Goal: Task Accomplishment & Management: Use online tool/utility

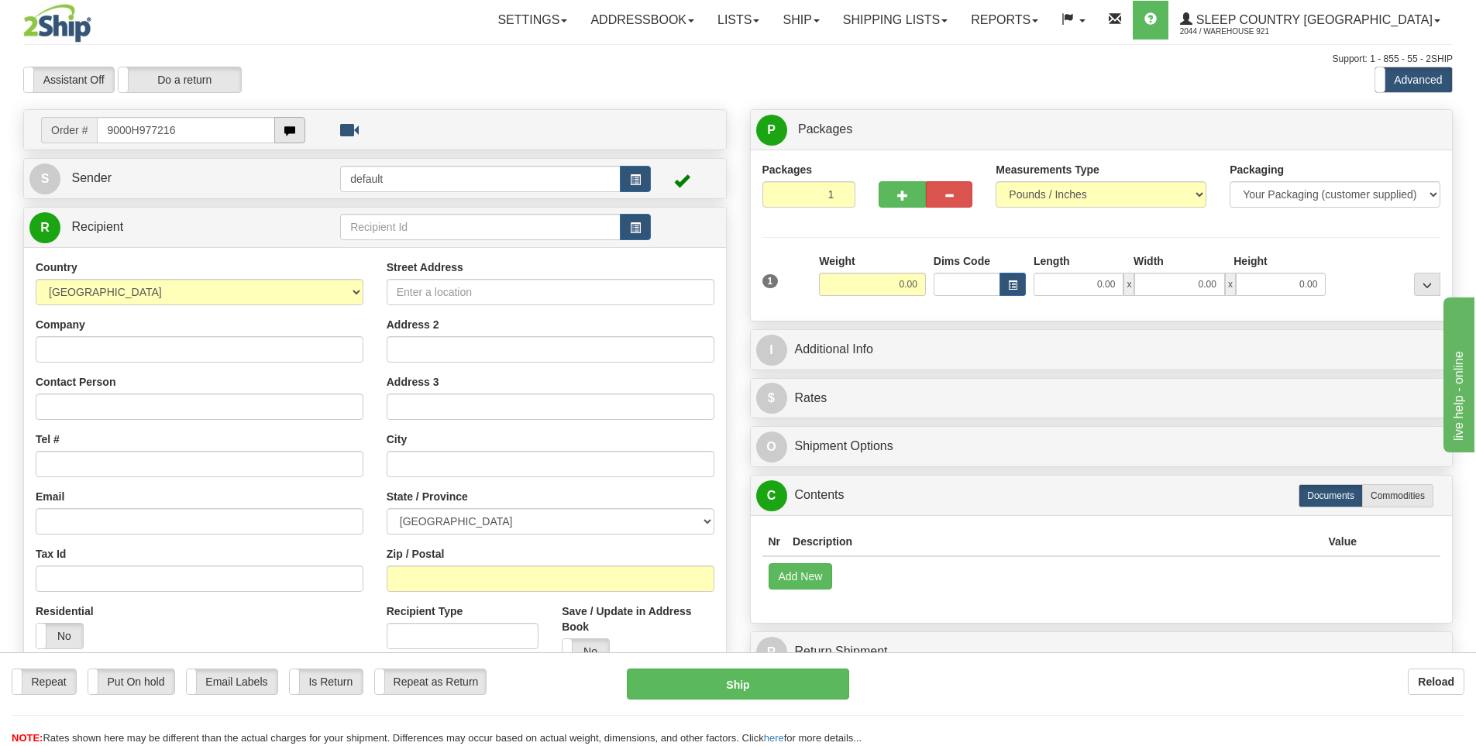
type input "9000H977216"
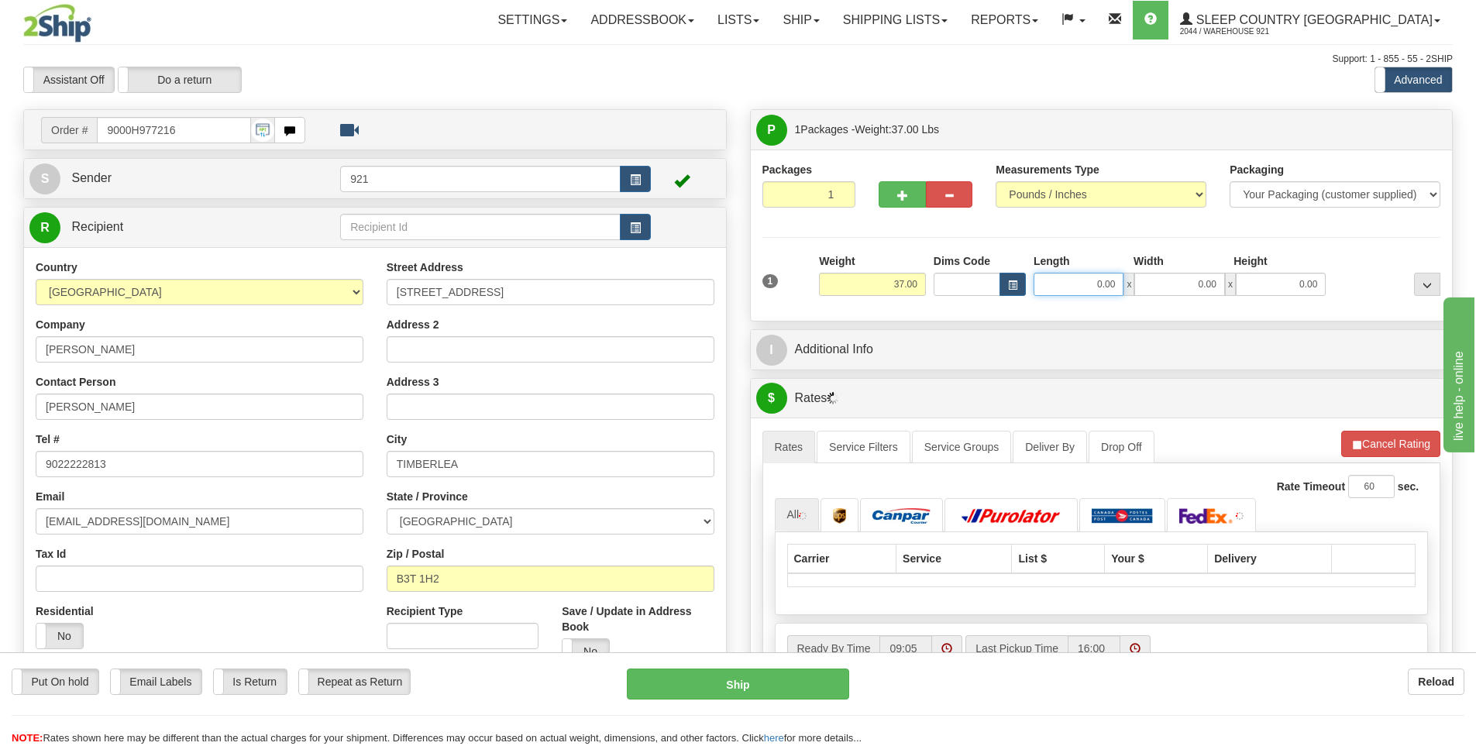
click at [1093, 282] on input "0.00" at bounding box center [1079, 284] width 90 height 23
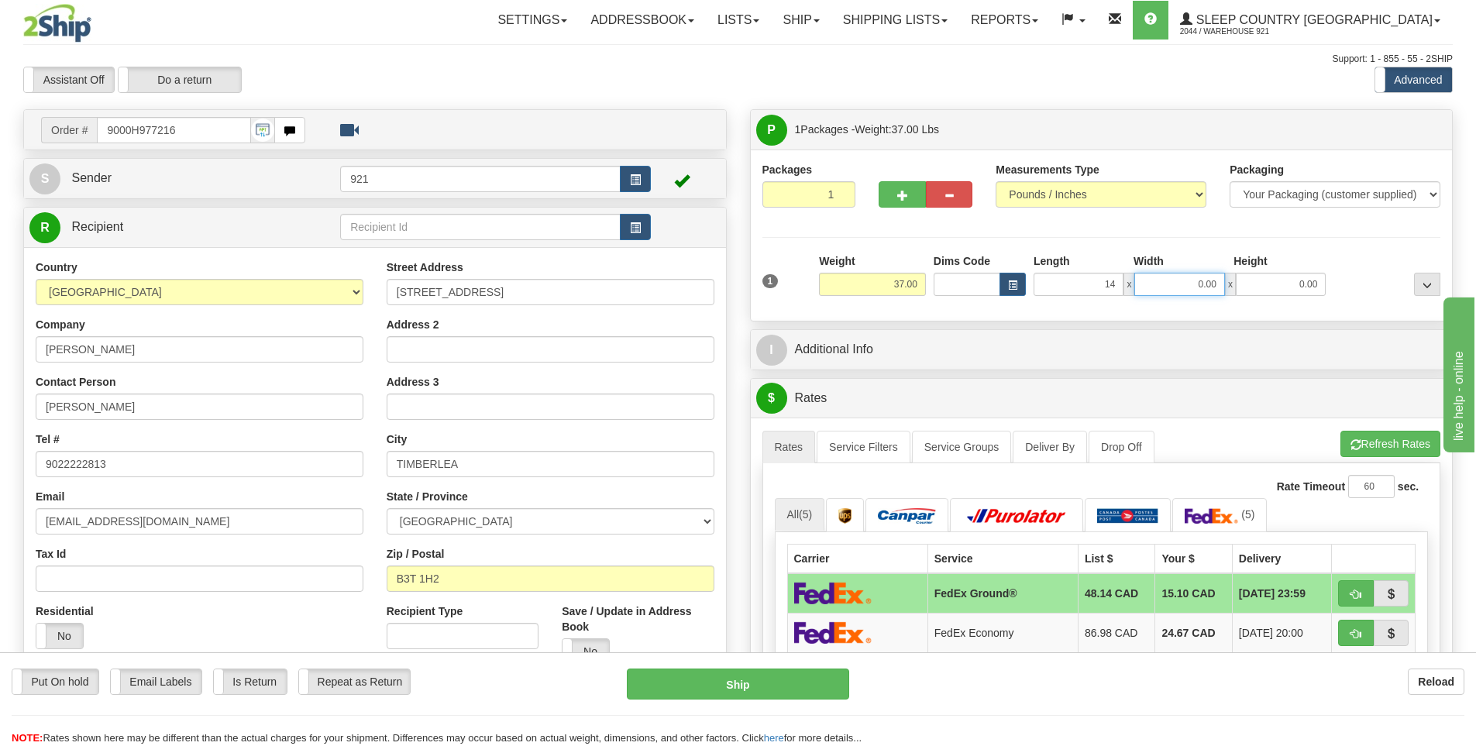
type input "14.00"
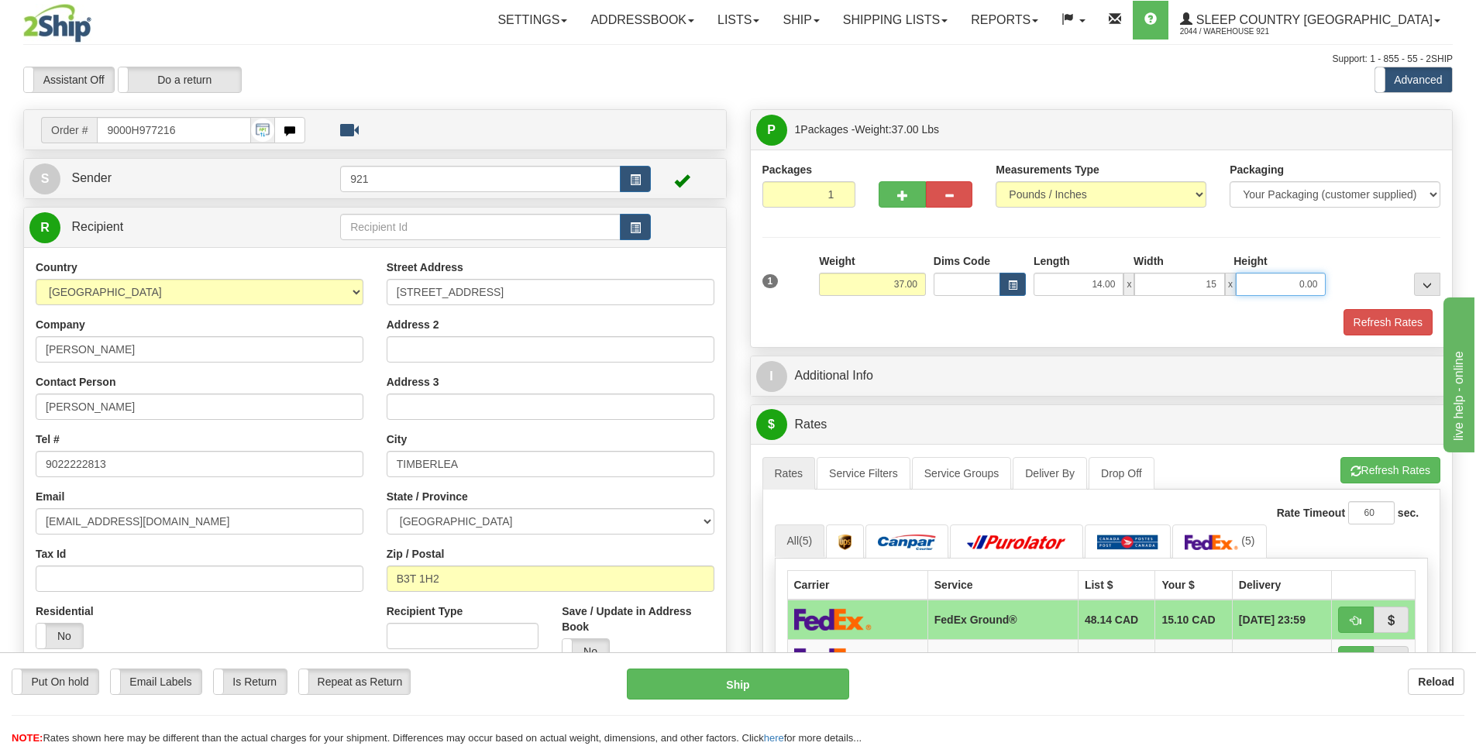
type input "15.00"
type input "55.00"
click at [1372, 331] on button "Refresh Rates" at bounding box center [1388, 322] width 89 height 26
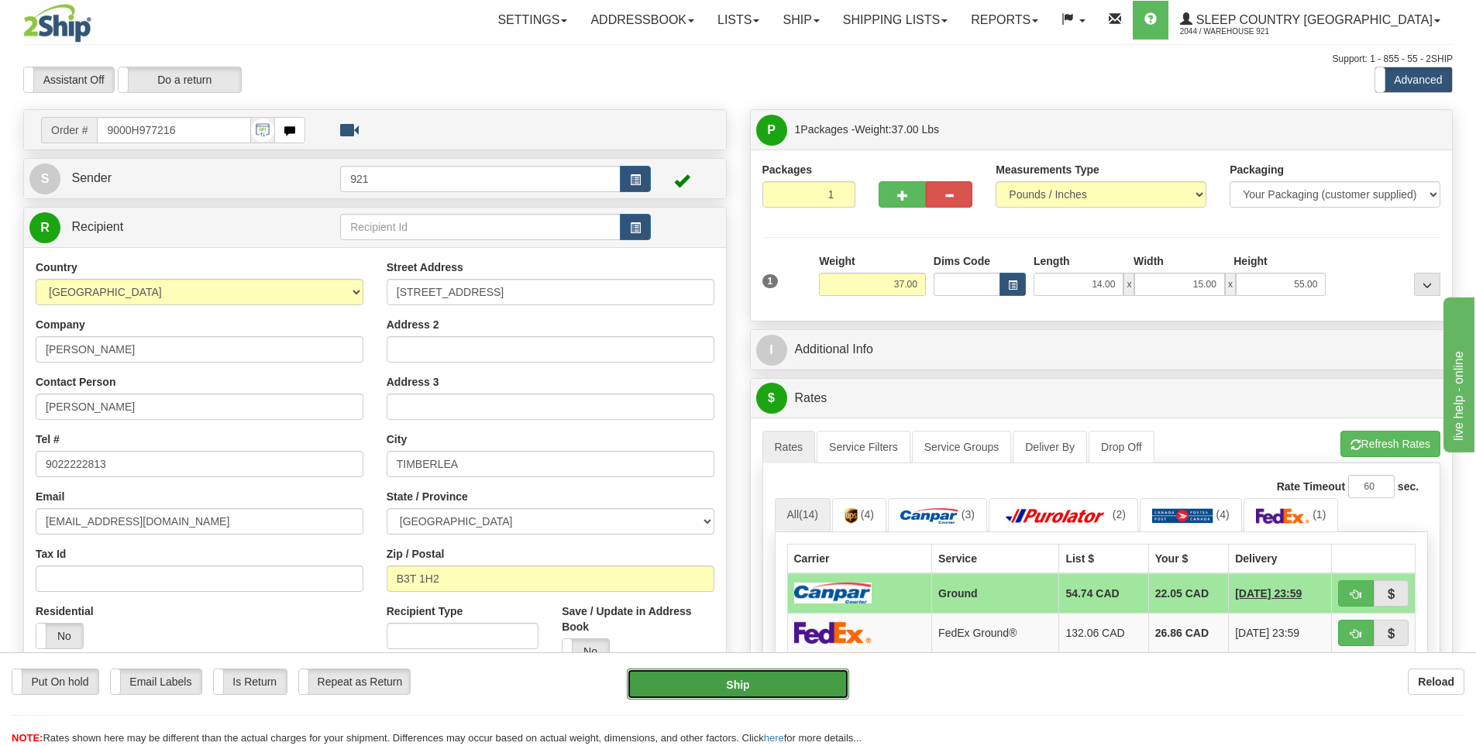
click at [751, 678] on button "Ship" at bounding box center [738, 684] width 222 height 31
type input "1"
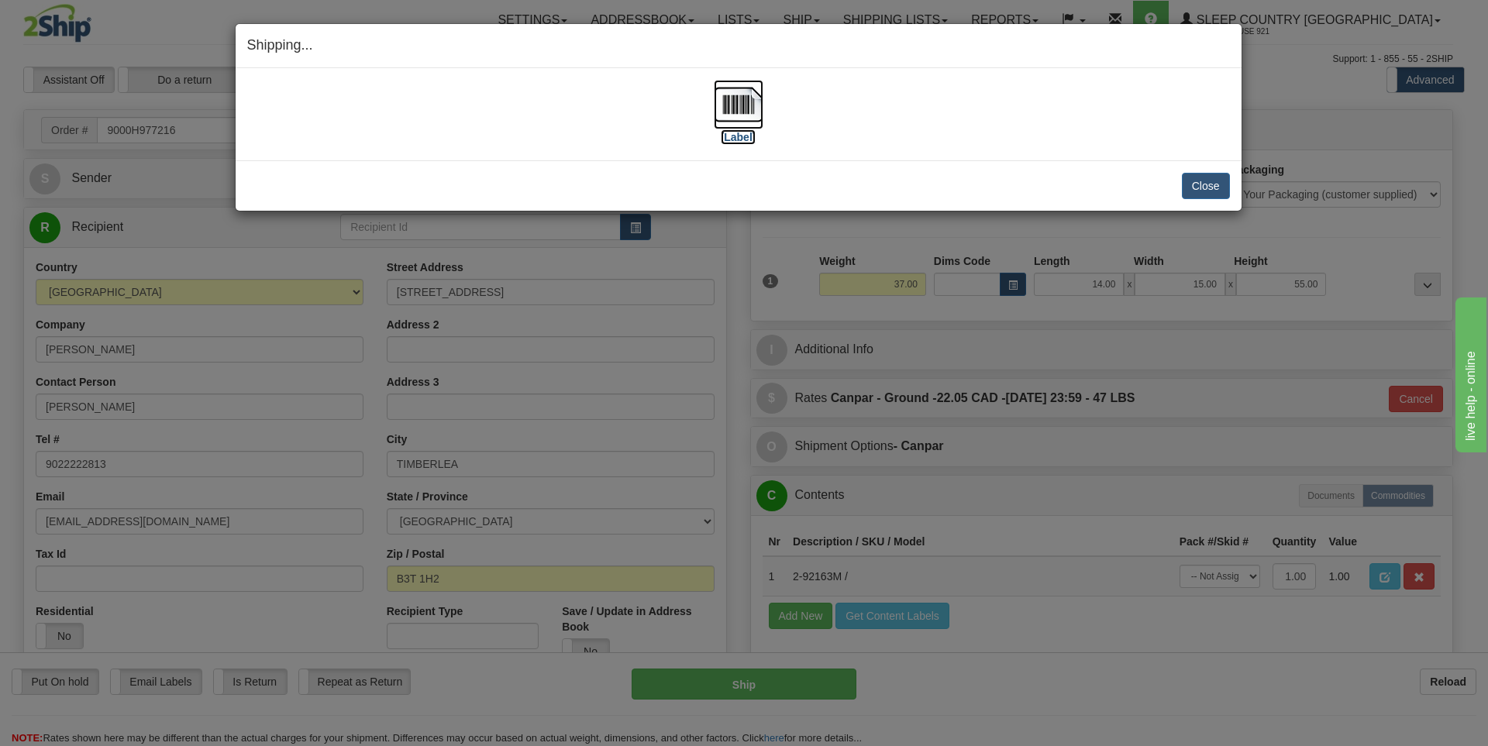
click at [740, 136] on label "[Label]" at bounding box center [739, 137] width 36 height 16
click at [1188, 184] on button "Close" at bounding box center [1206, 186] width 48 height 26
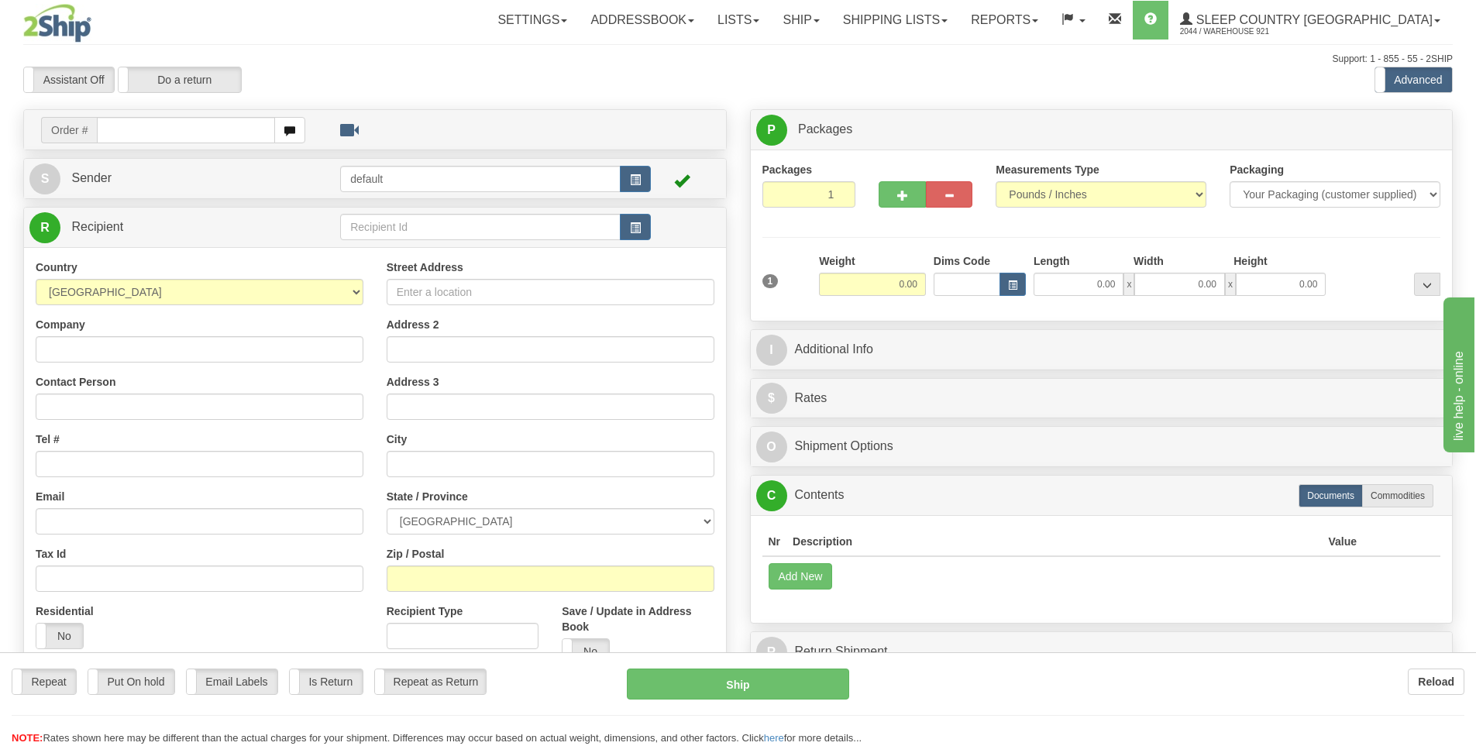
drag, startPoint x: 0, startPoint y: 0, endPoint x: 171, endPoint y: 127, distance: 213.3
click at [171, 127] on input "text" at bounding box center [186, 130] width 178 height 26
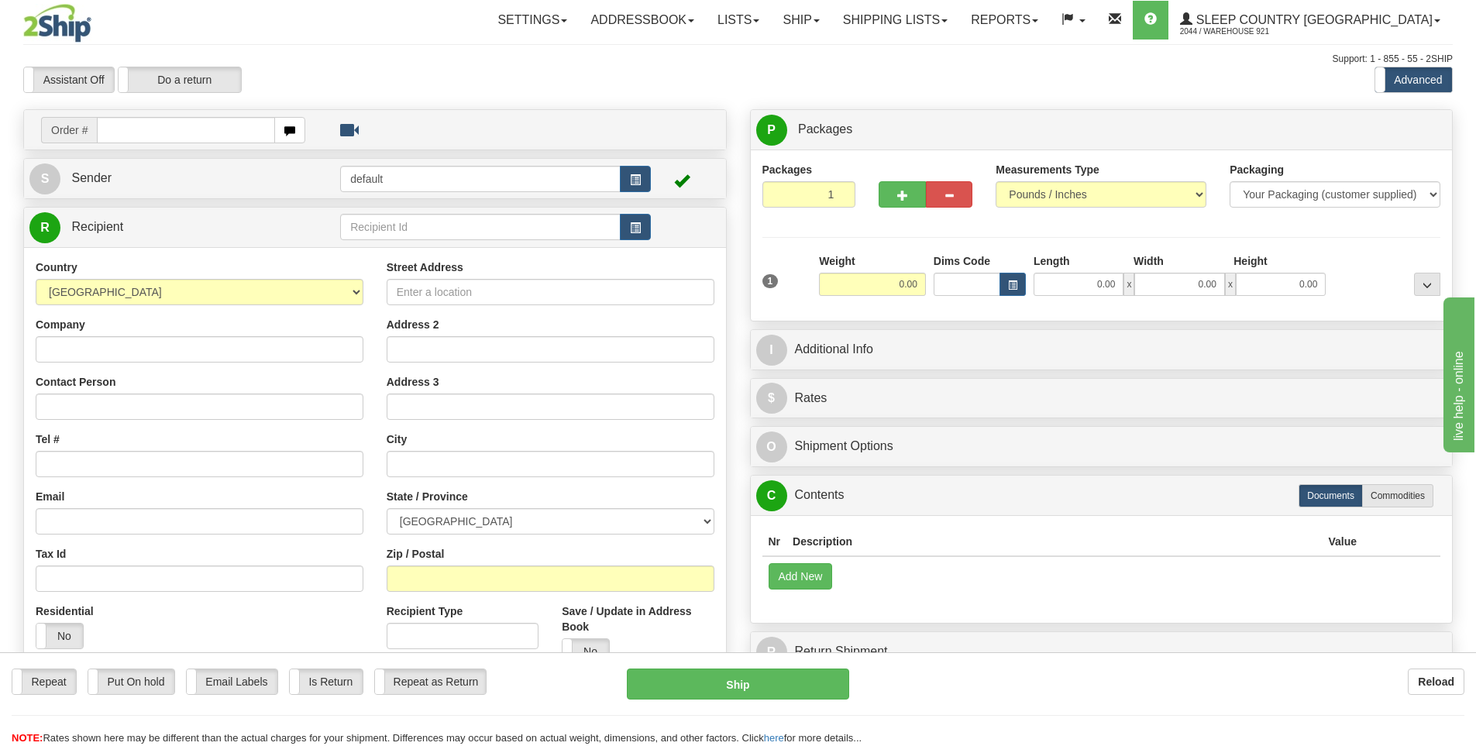
click at [171, 128] on input "text" at bounding box center [186, 130] width 178 height 26
type input "9000H980600"
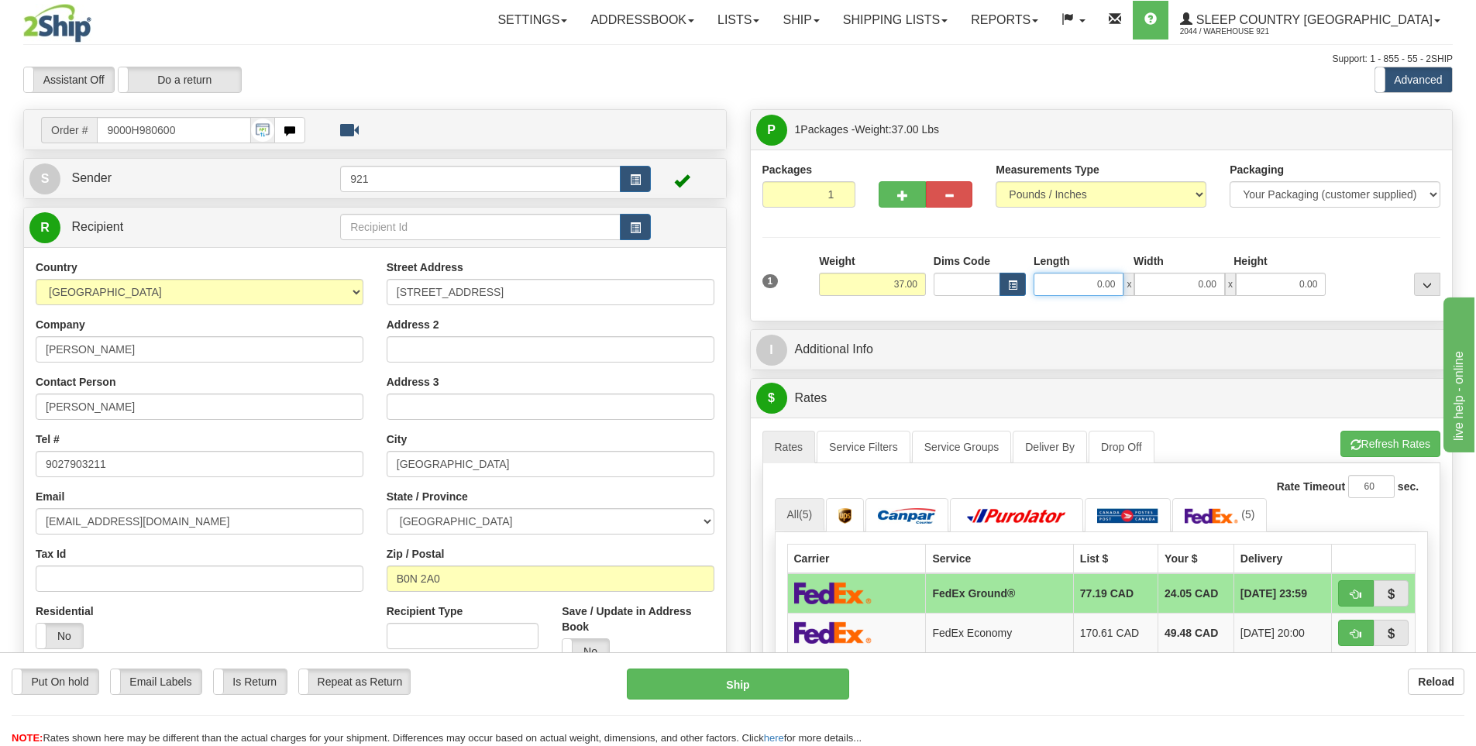
click at [1056, 282] on input "0.00" at bounding box center [1079, 284] width 90 height 23
type input "15.00"
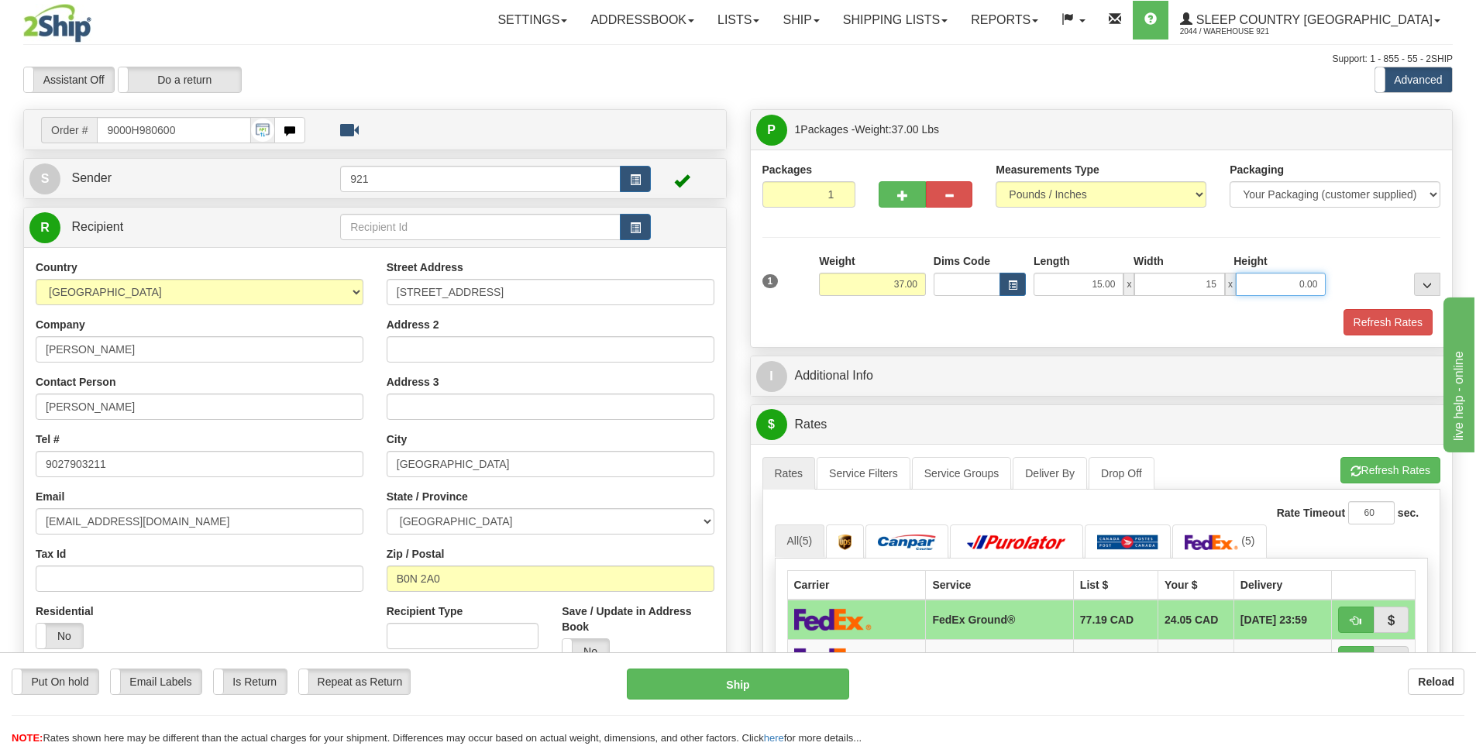
type input "15.00"
type input "55.00"
click at [1367, 302] on div "1 Weight 37.00 Dims Code x x" at bounding box center [1102, 280] width 687 height 55
click at [1357, 320] on button "Refresh Rates" at bounding box center [1388, 322] width 89 height 26
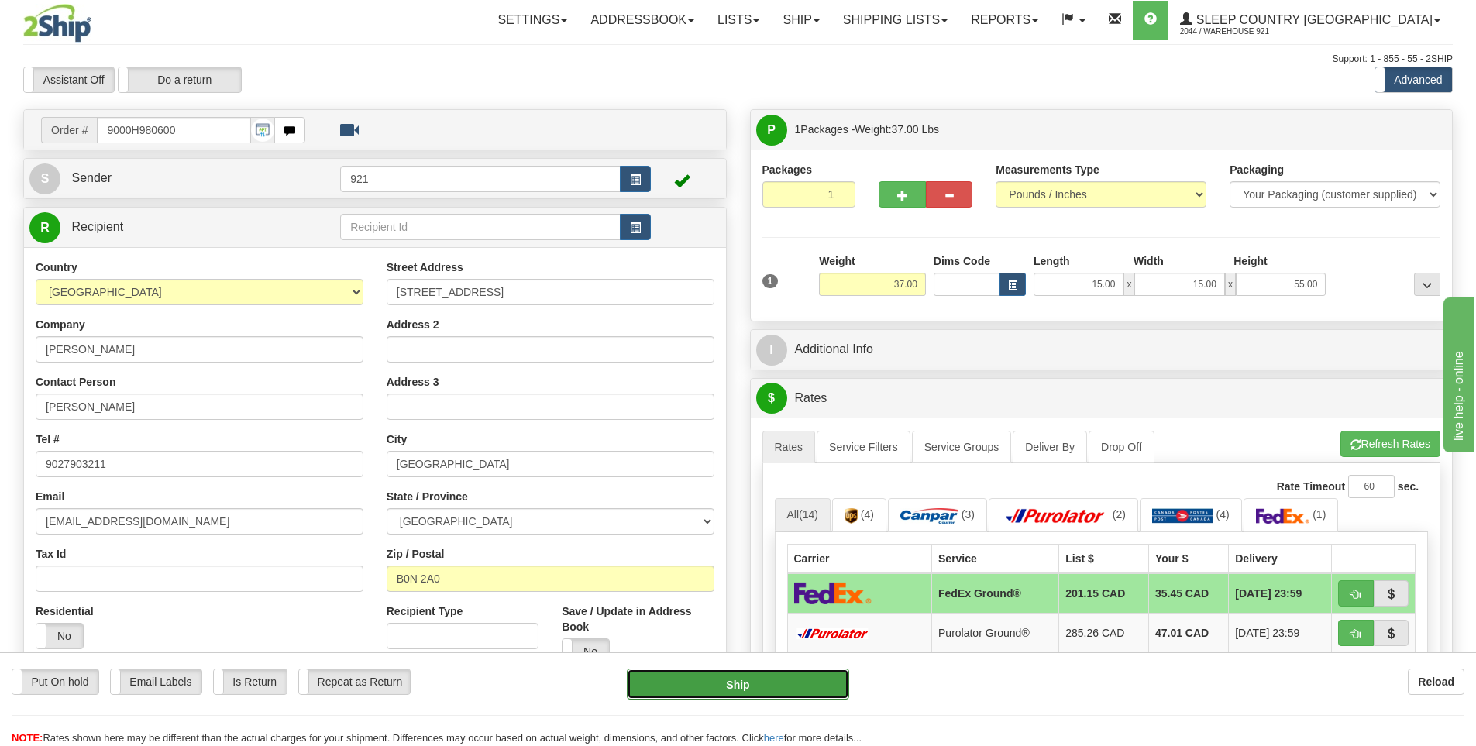
click at [799, 696] on button "Ship" at bounding box center [738, 684] width 222 height 31
type input "92"
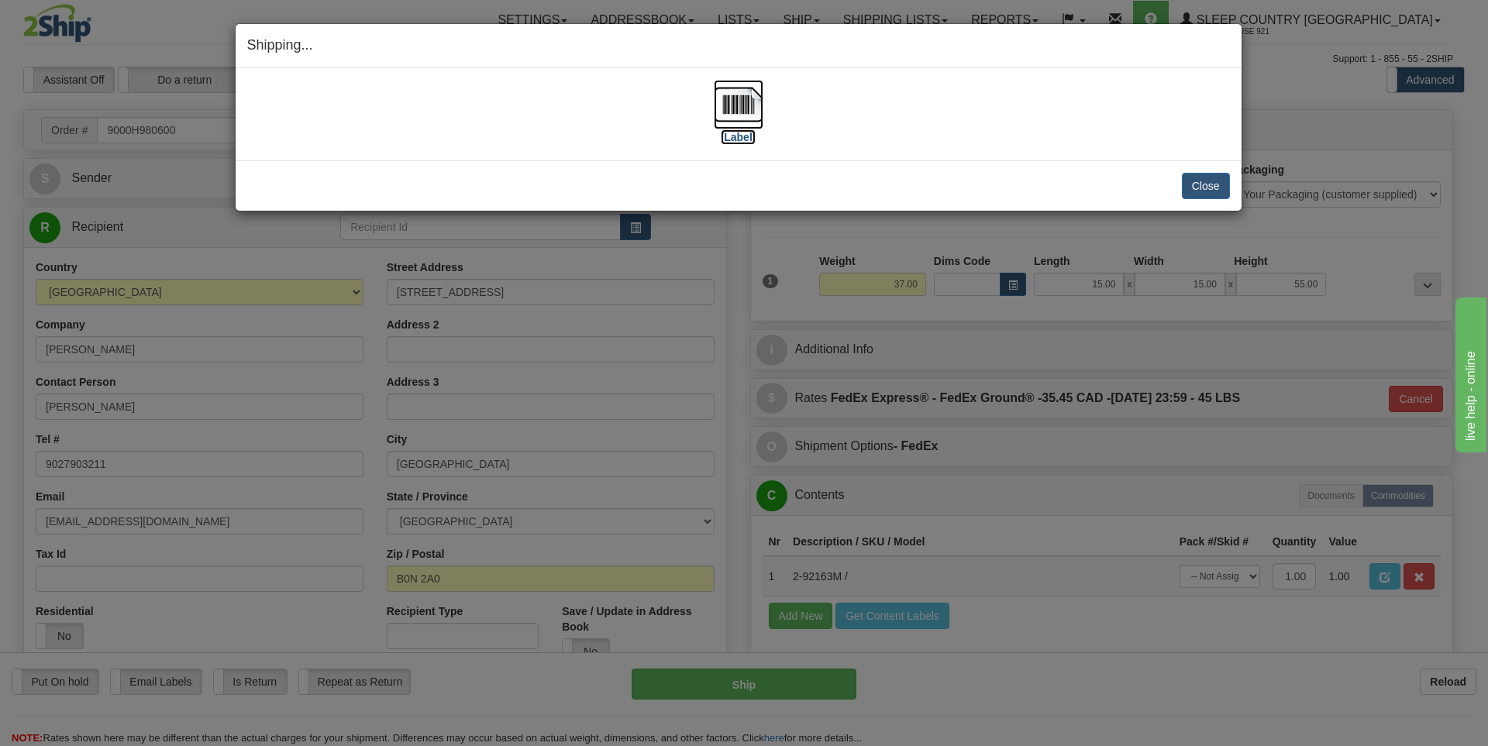
click at [740, 140] on label "[Label]" at bounding box center [739, 137] width 36 height 16
click at [1201, 188] on button "Close" at bounding box center [1206, 186] width 48 height 26
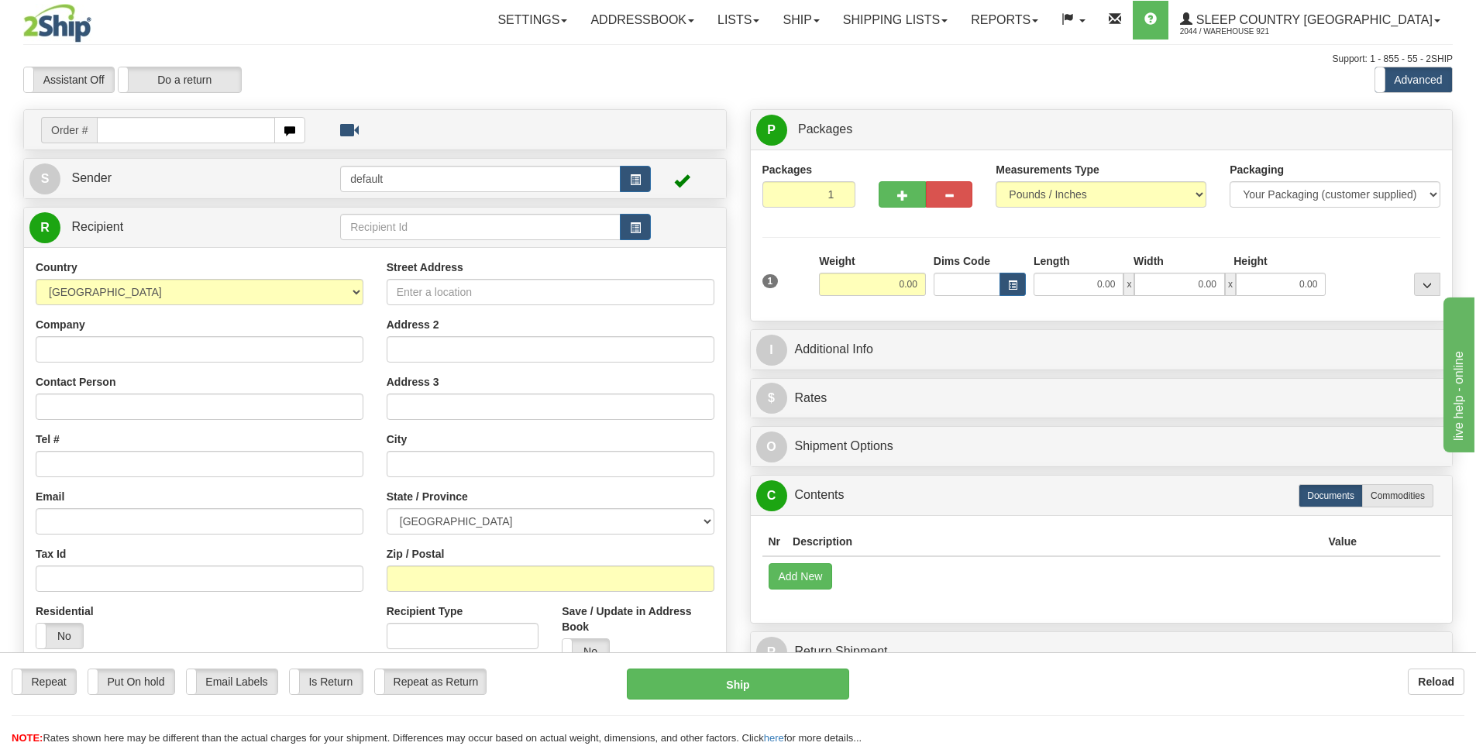
click at [251, 133] on input "text" at bounding box center [186, 130] width 178 height 26
type input "9000H983032"
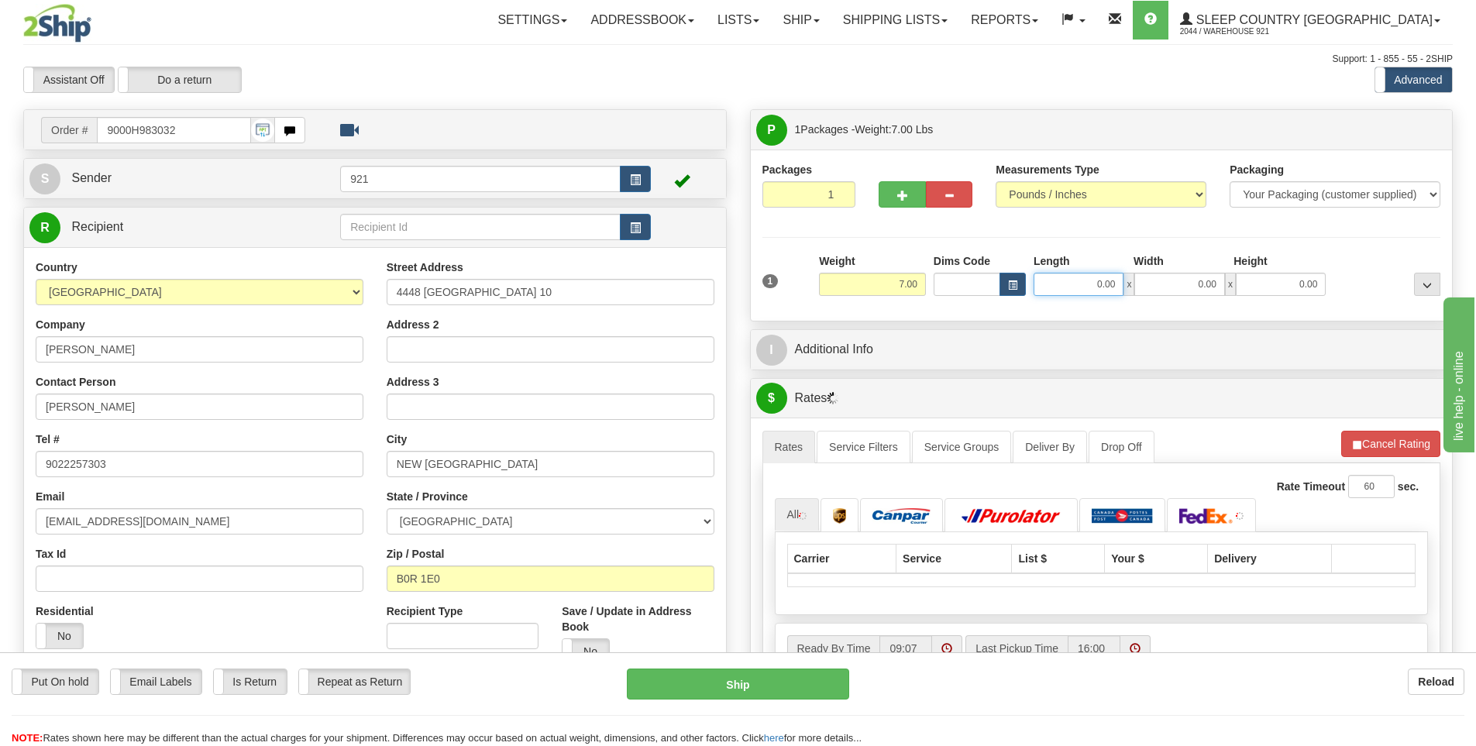
click at [1093, 288] on input "0.00" at bounding box center [1079, 284] width 90 height 23
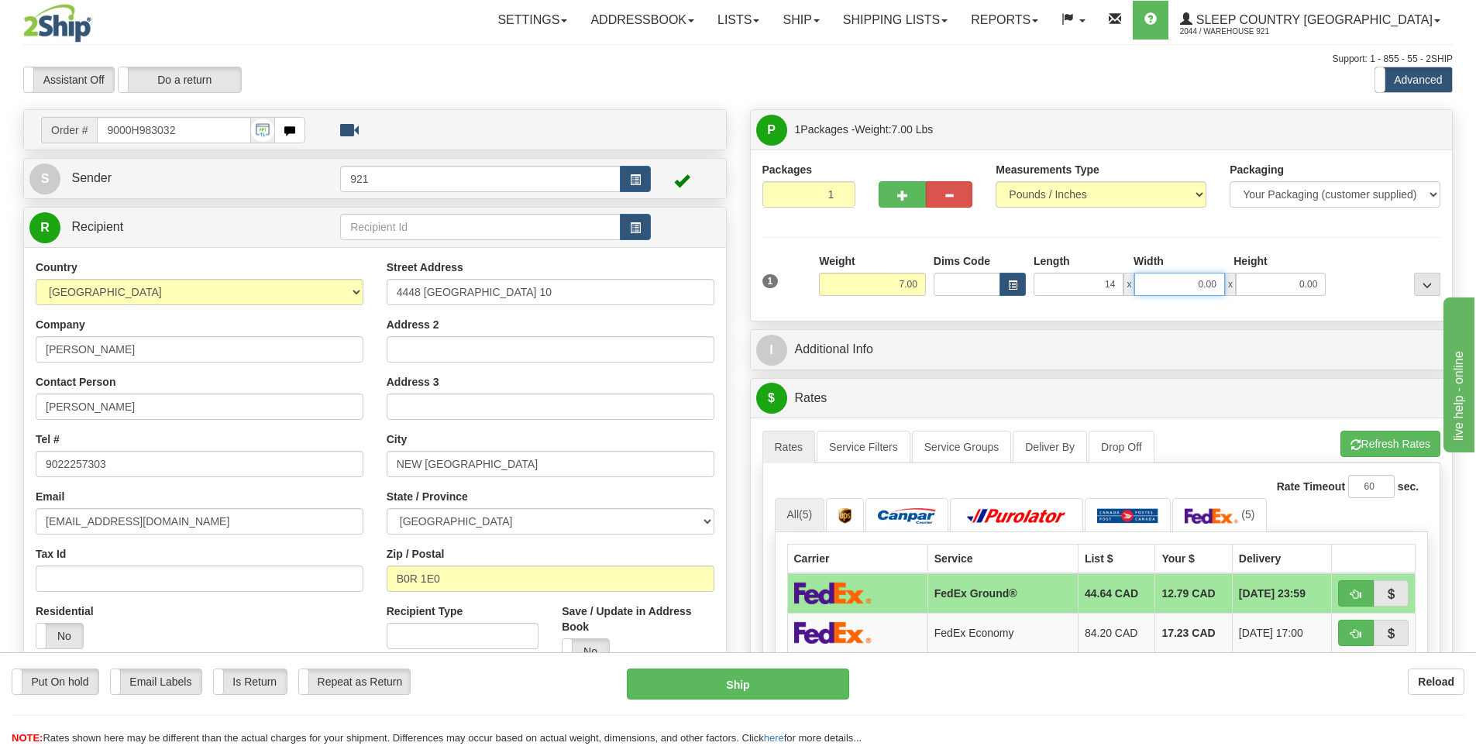
type input "14.00"
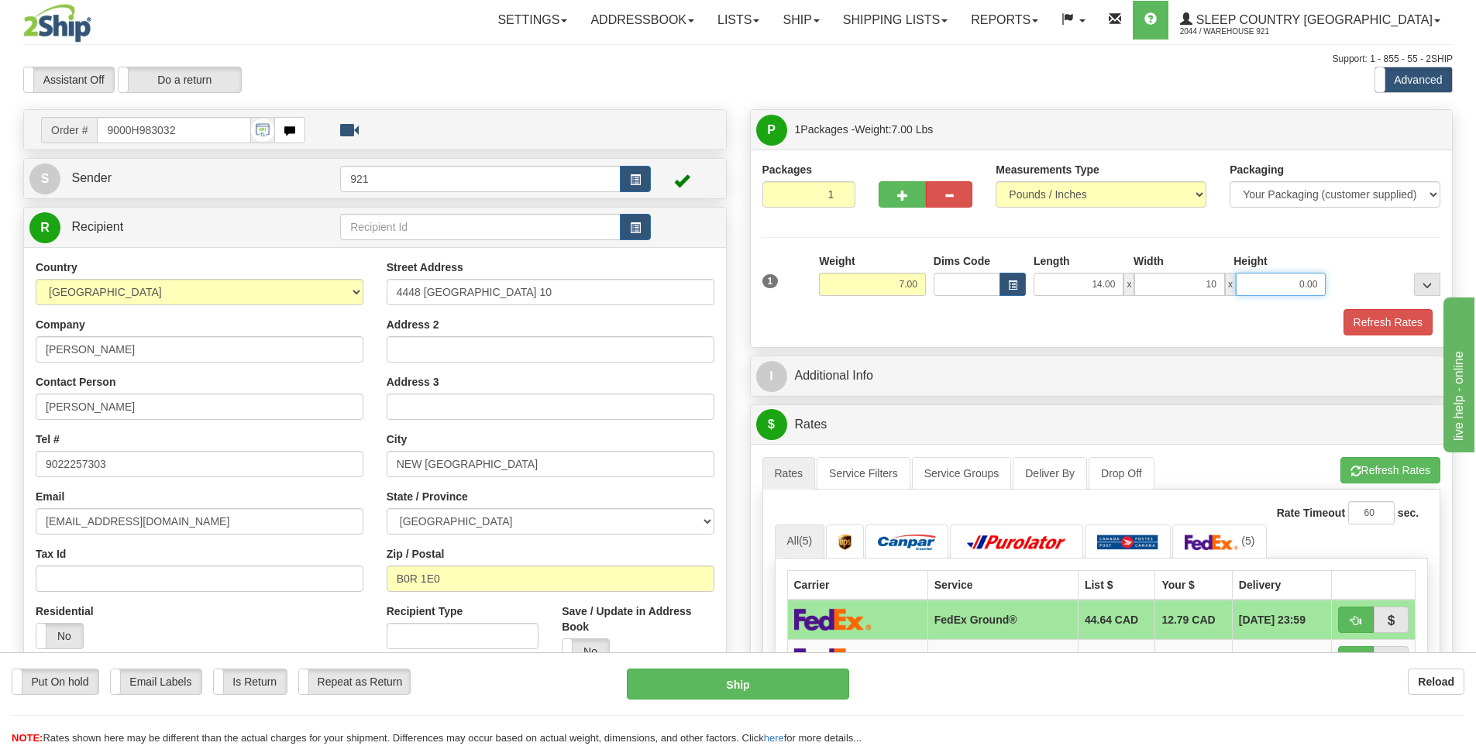
type input "10.00"
type input "4.00"
click at [1340, 329] on div "Refresh Rates" at bounding box center [1102, 322] width 687 height 26
click at [1369, 323] on button "Refresh Rates" at bounding box center [1388, 322] width 89 height 26
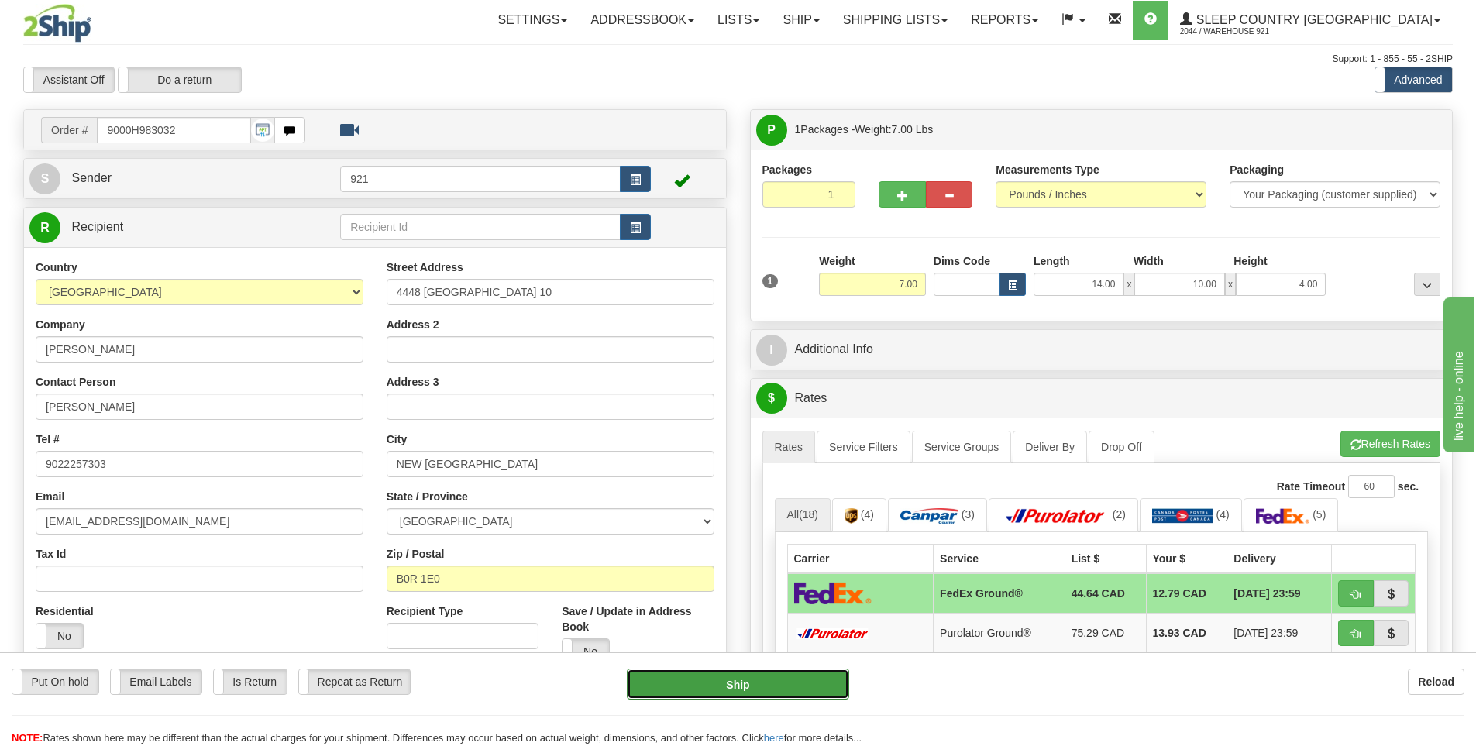
click at [755, 693] on button "Ship" at bounding box center [738, 684] width 222 height 31
type input "92"
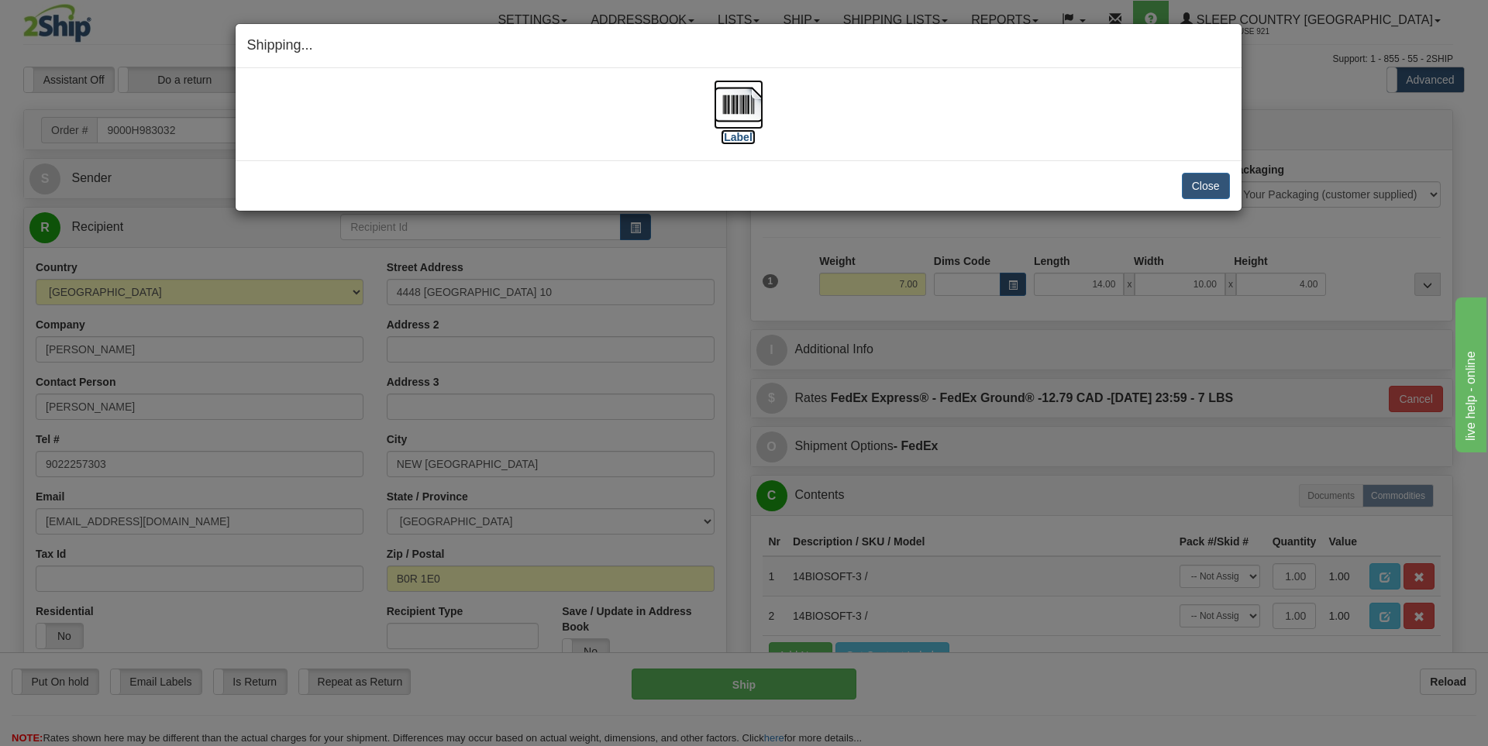
click at [745, 137] on label "[Label]" at bounding box center [739, 137] width 36 height 16
click at [1221, 185] on button "Close" at bounding box center [1206, 186] width 48 height 26
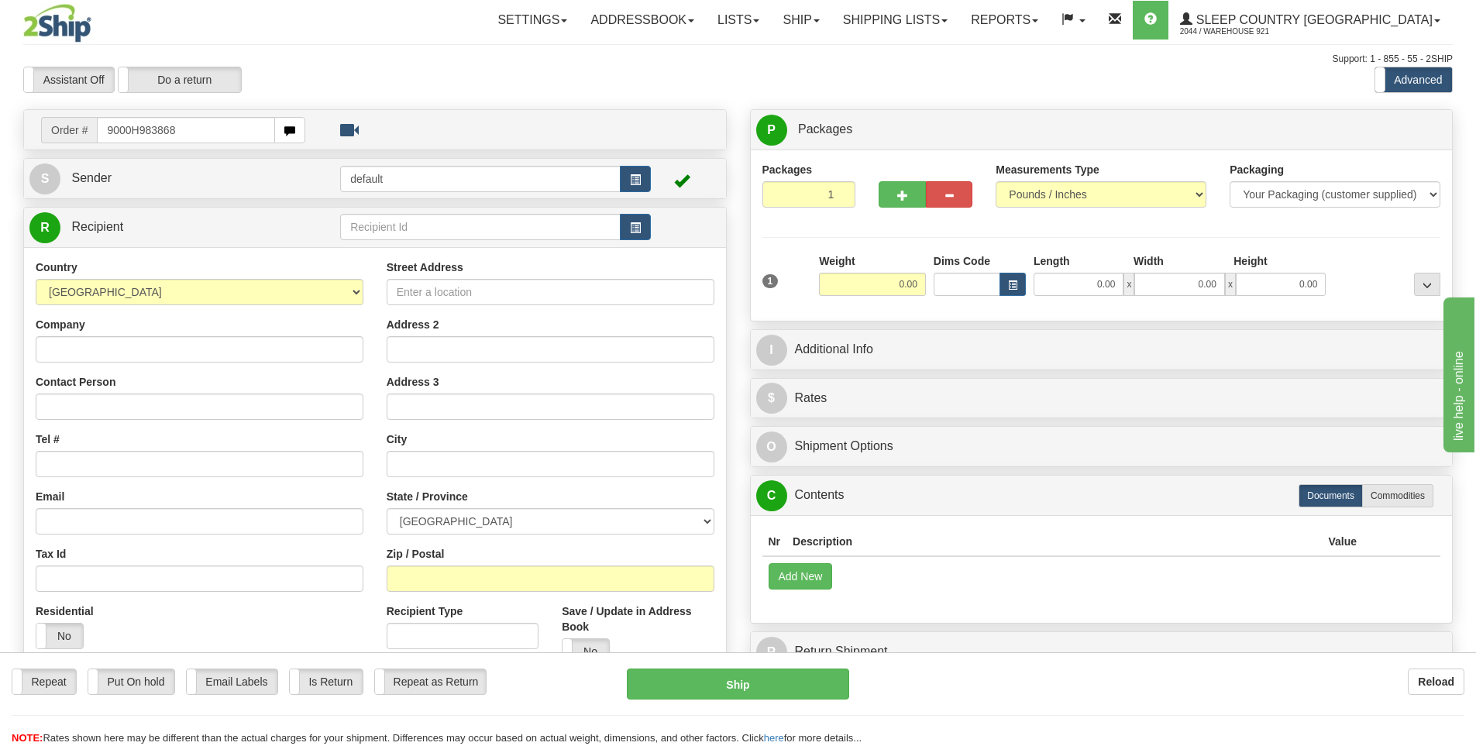
type input "9000H983868"
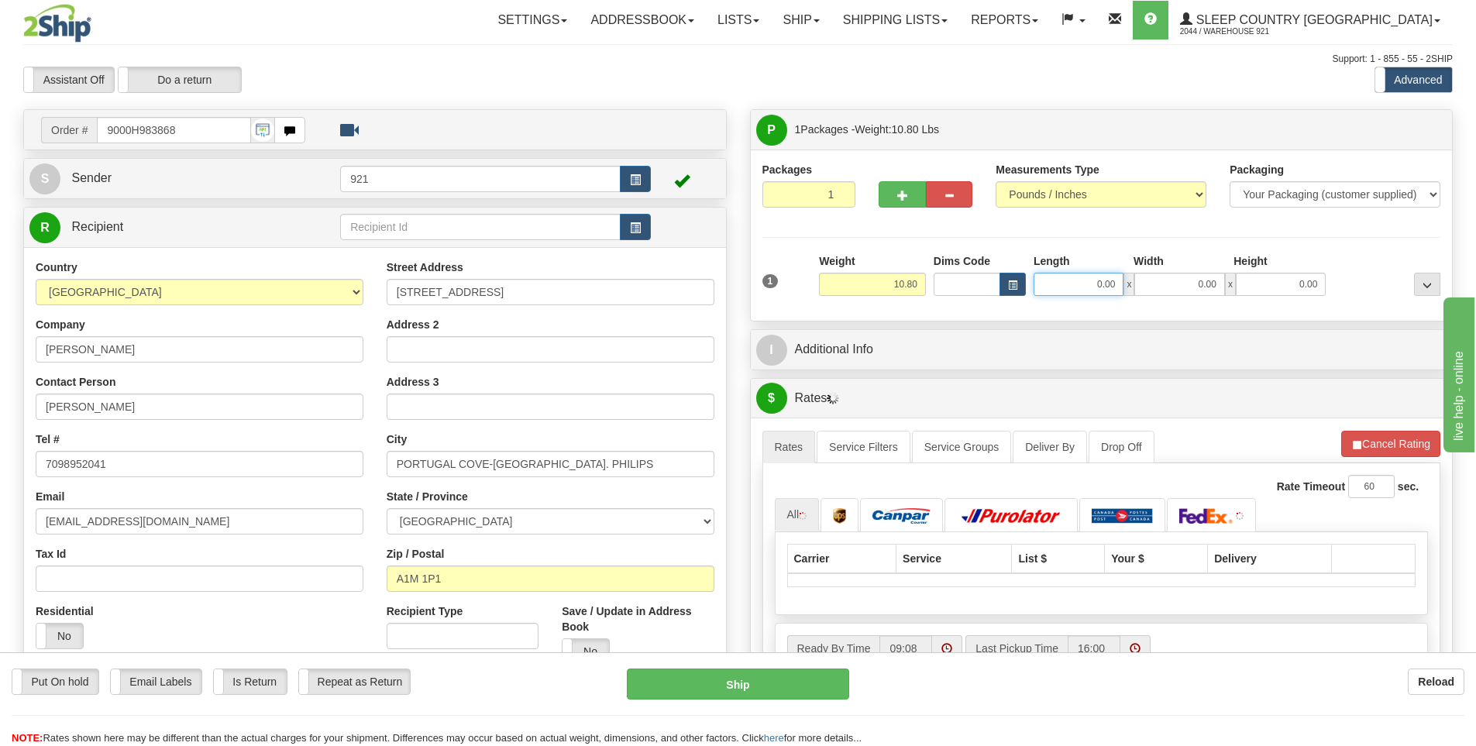
click at [1070, 283] on input "0.00" at bounding box center [1079, 284] width 90 height 23
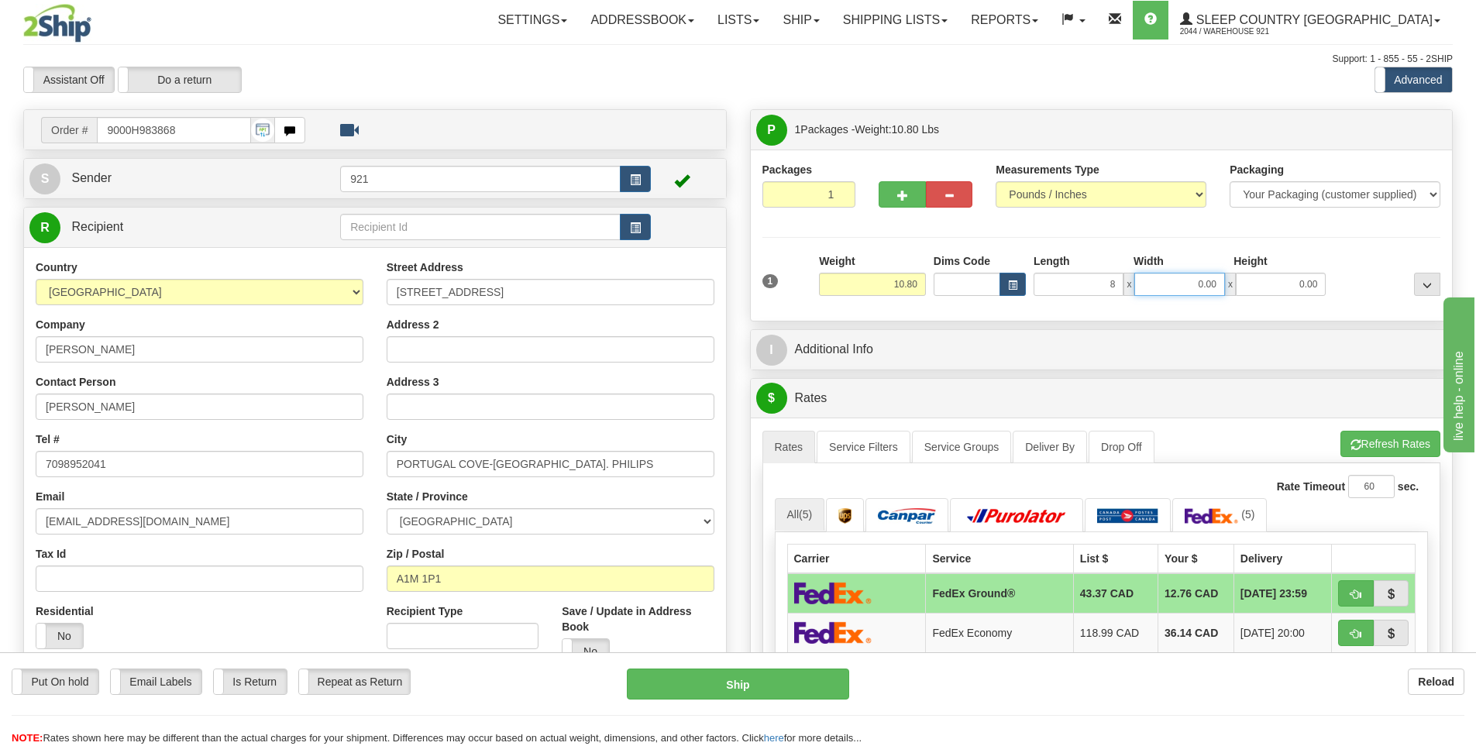
type input "8.00"
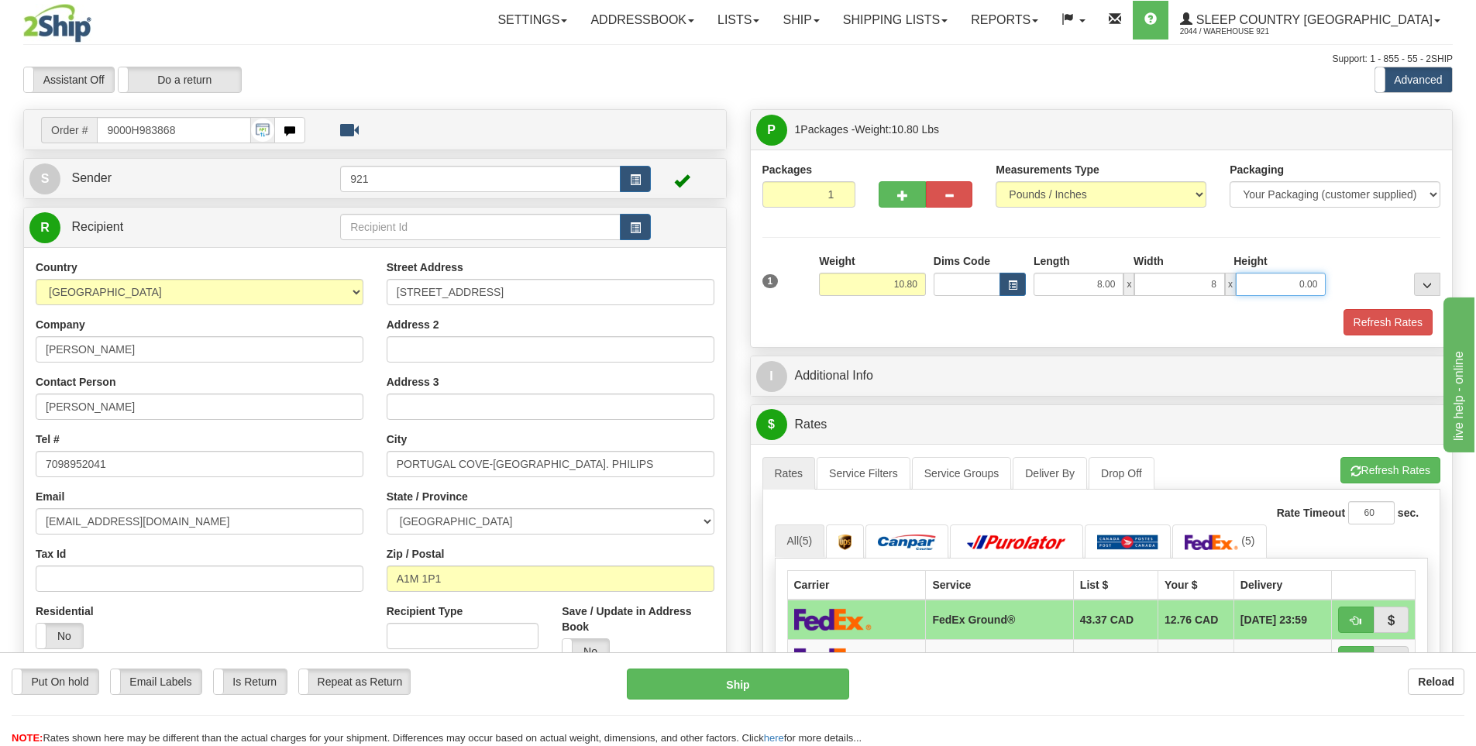
type input "8.00"
type input "4.00"
click at [1386, 326] on button "Refresh Rates" at bounding box center [1388, 322] width 89 height 26
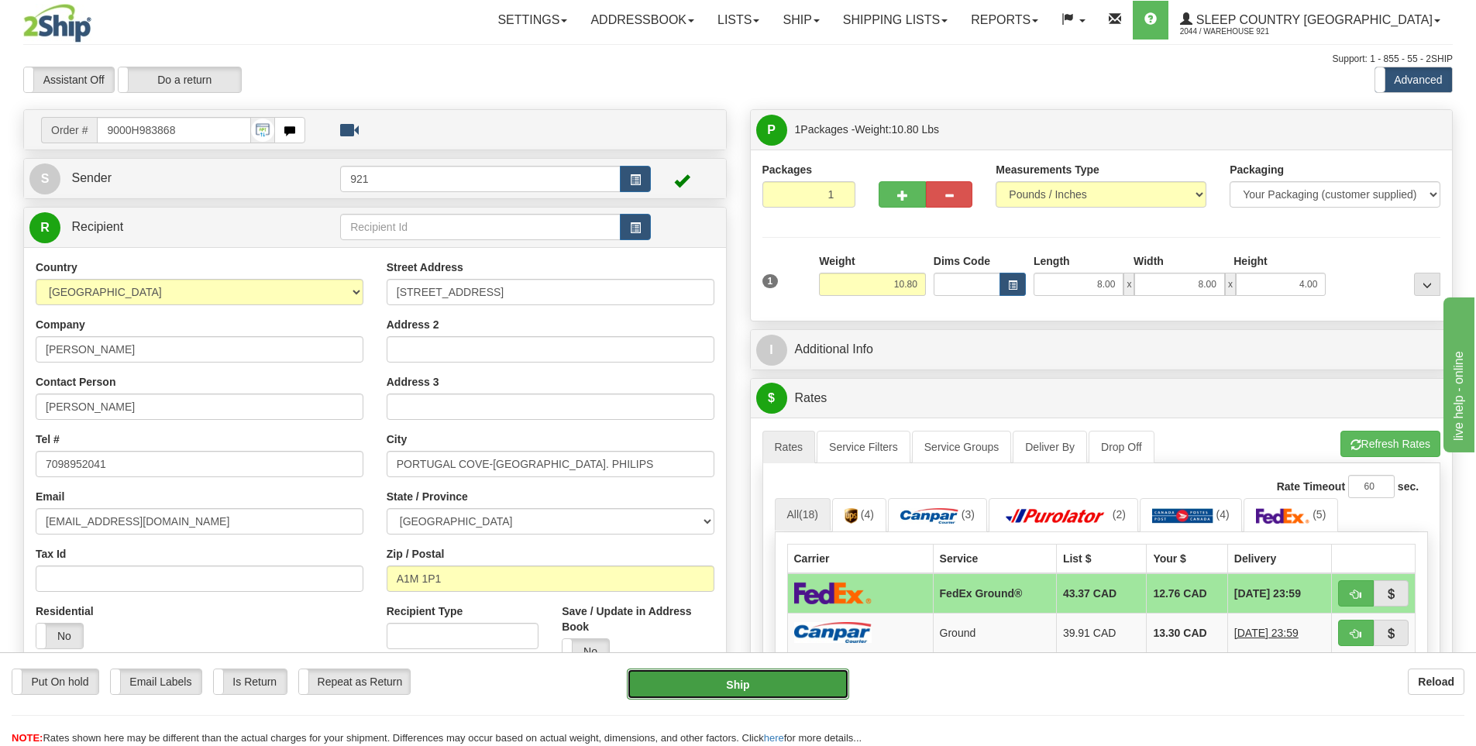
click at [722, 687] on button "Ship" at bounding box center [738, 684] width 222 height 31
type input "92"
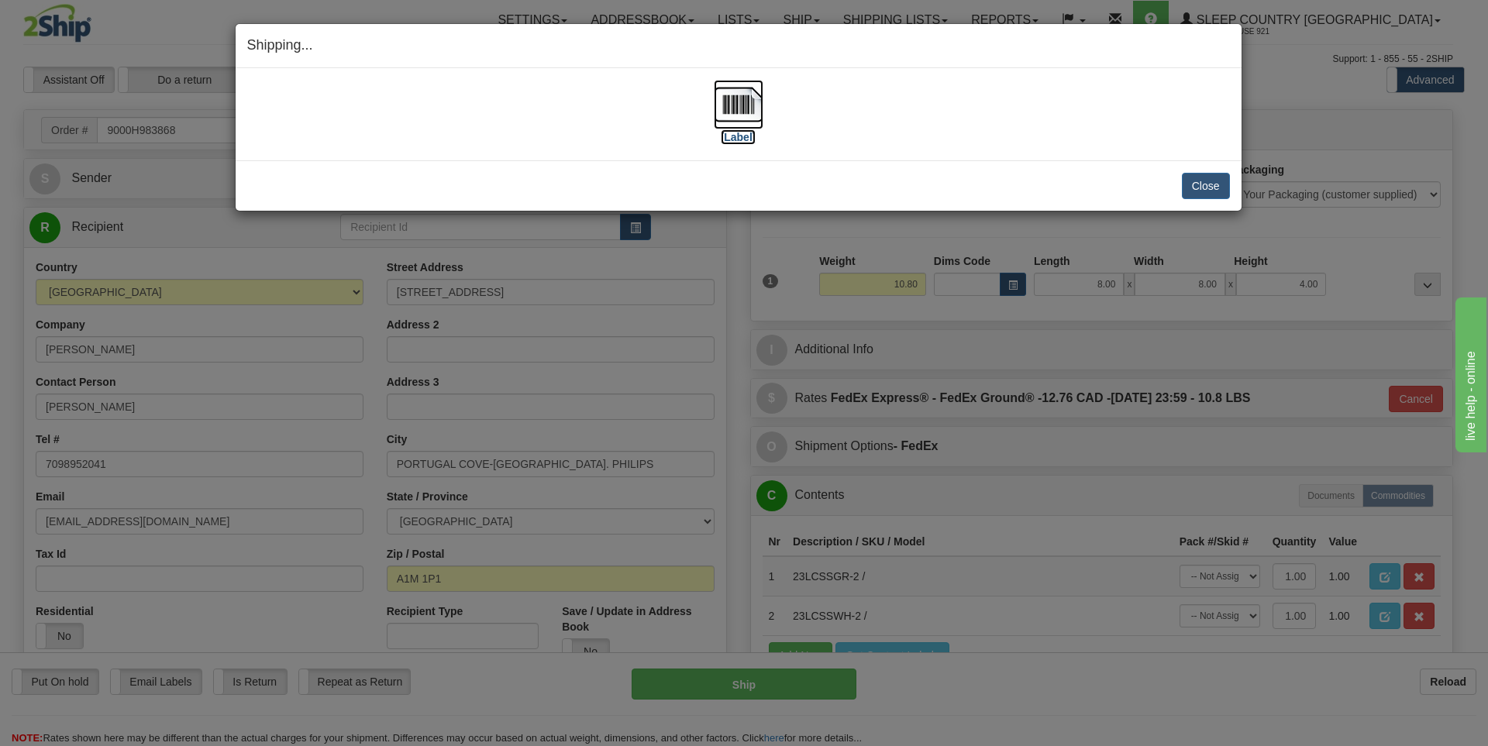
click at [736, 133] on label "[Label]" at bounding box center [739, 137] width 36 height 16
click at [1204, 186] on button "Close" at bounding box center [1206, 186] width 48 height 26
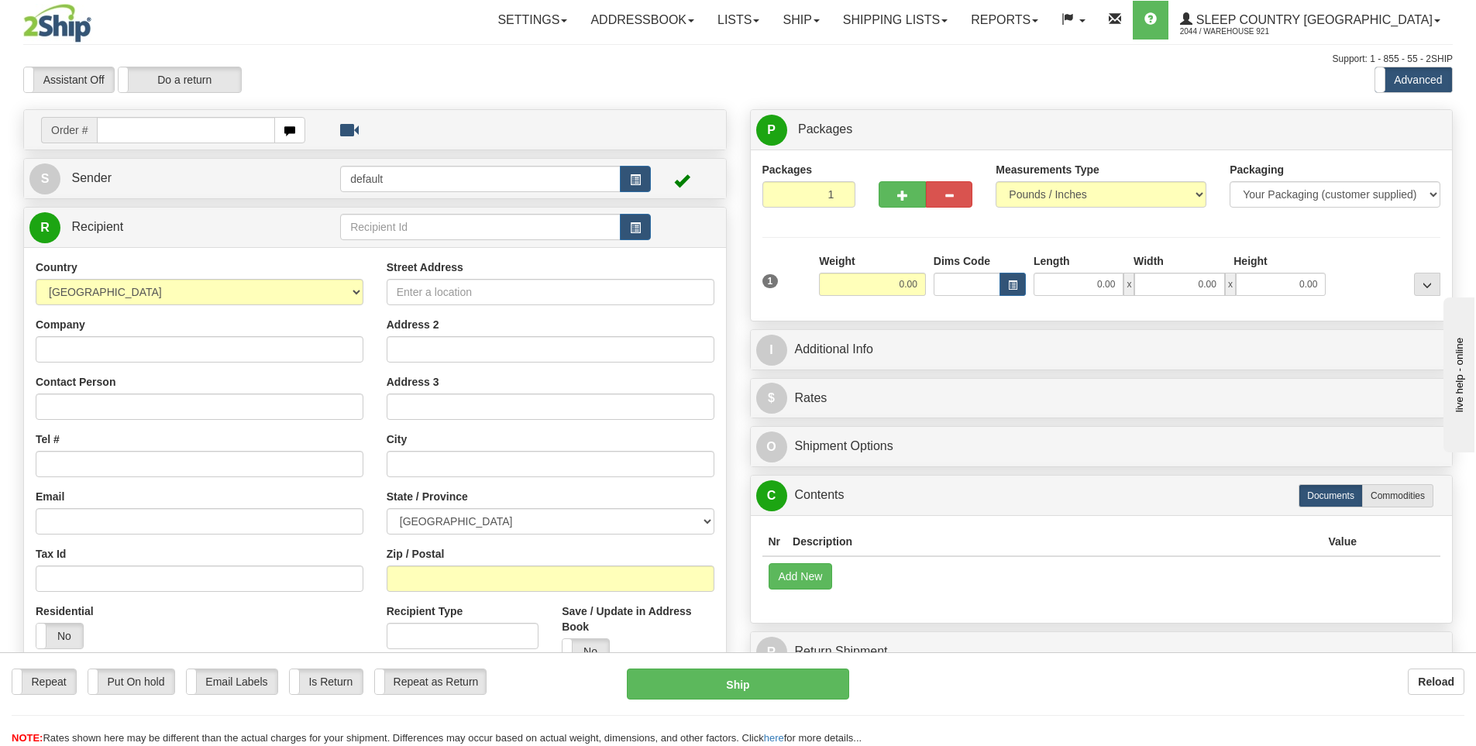
click at [223, 137] on input "text" at bounding box center [186, 130] width 178 height 26
type input "9000H986238"
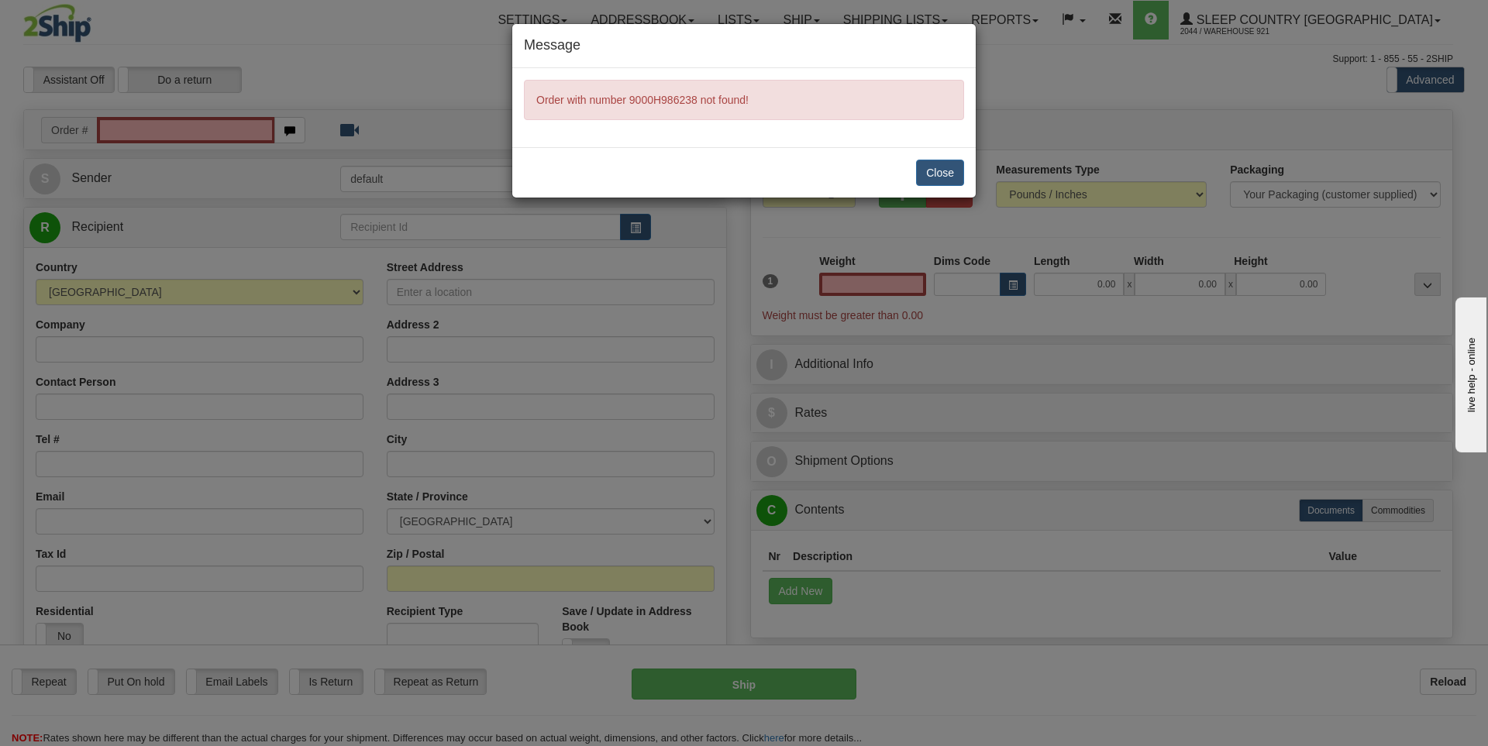
type input "0.00"
click at [928, 172] on button "Close" at bounding box center [940, 173] width 48 height 26
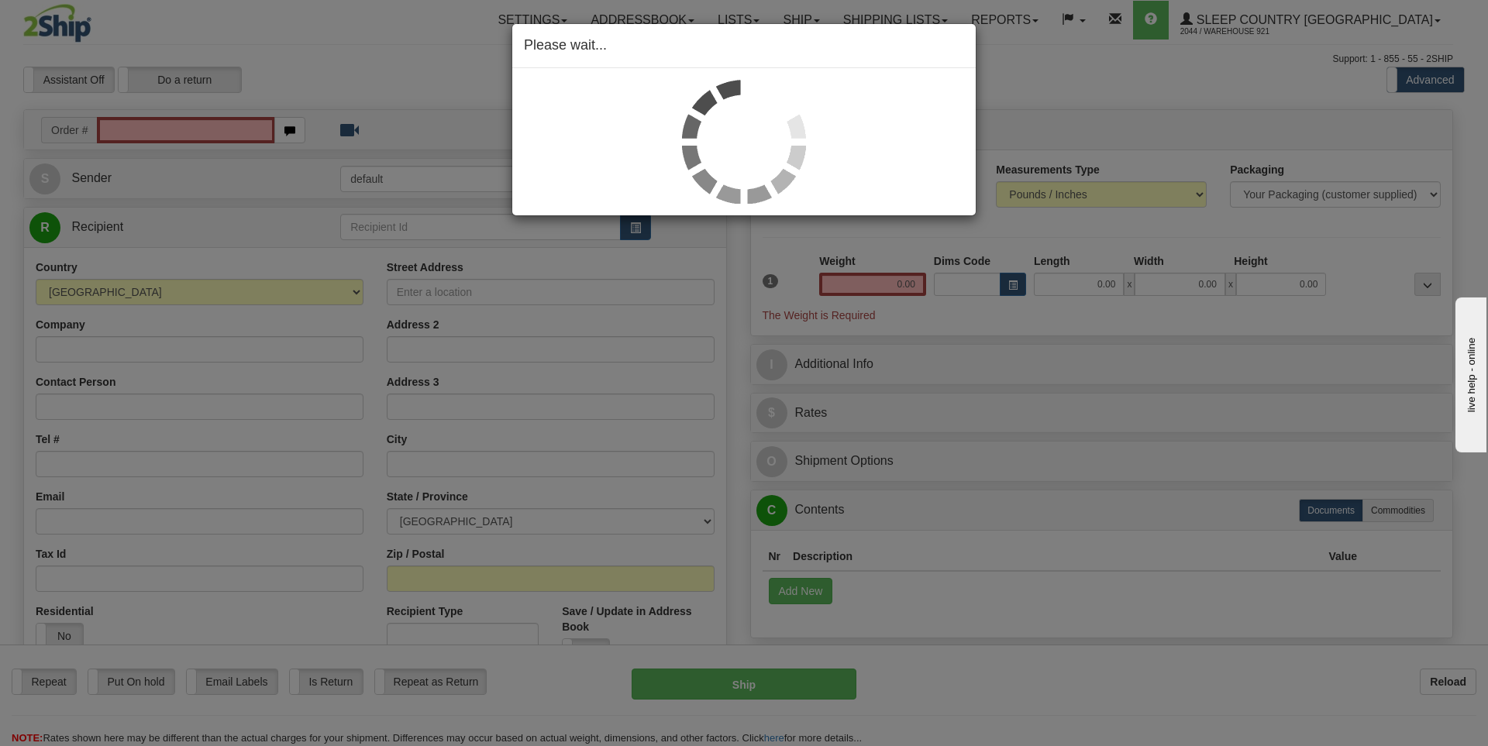
click at [180, 133] on div "Please wait..." at bounding box center [744, 373] width 1488 height 746
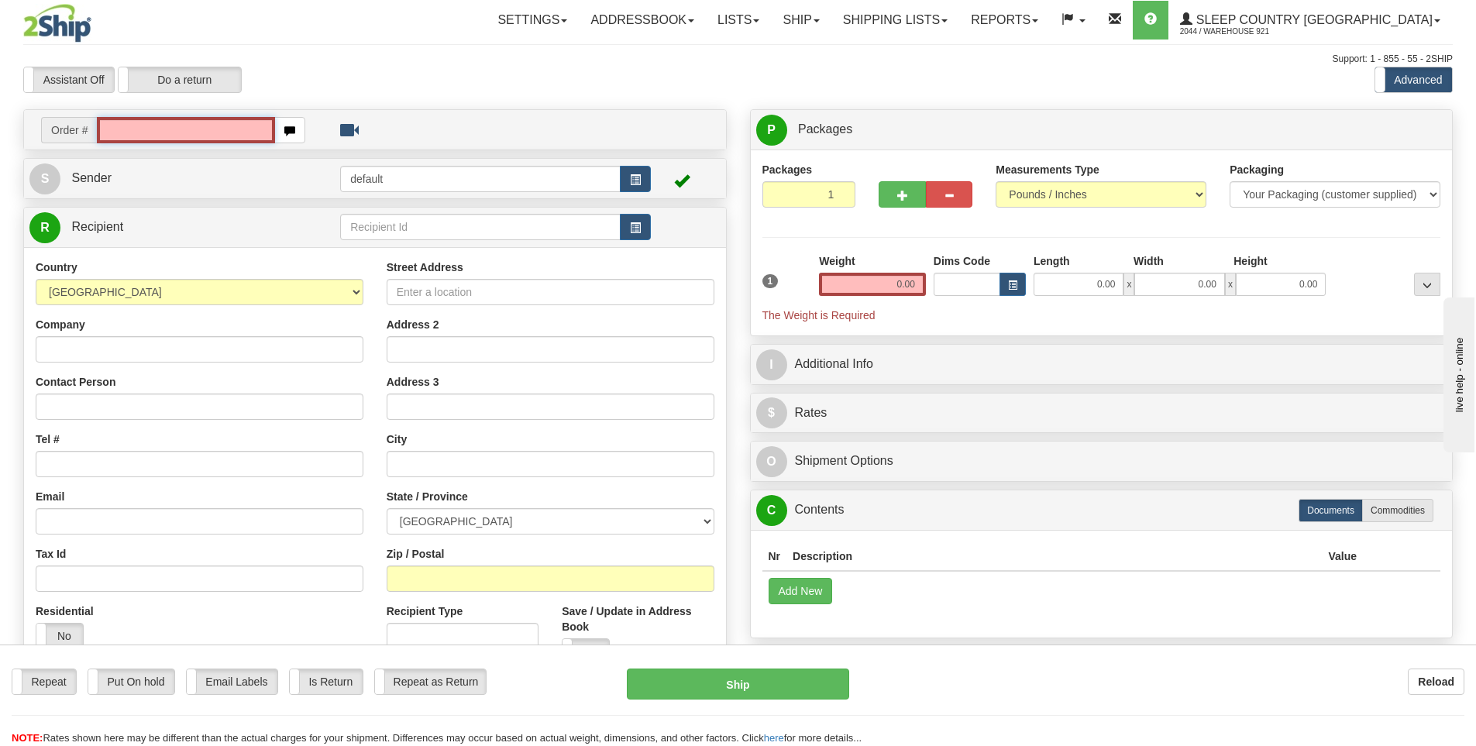
click at [179, 131] on input "text" at bounding box center [186, 130] width 178 height 26
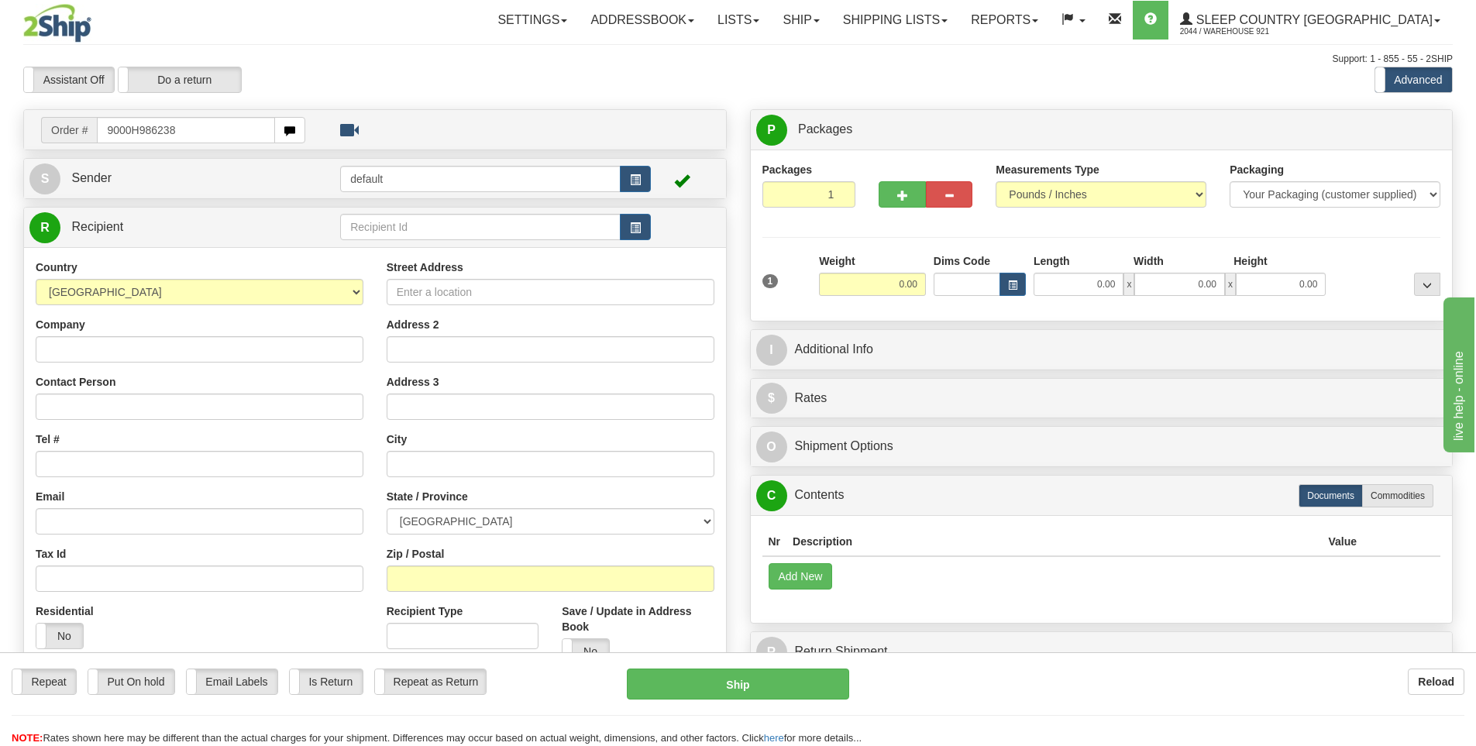
type input "9000H986238"
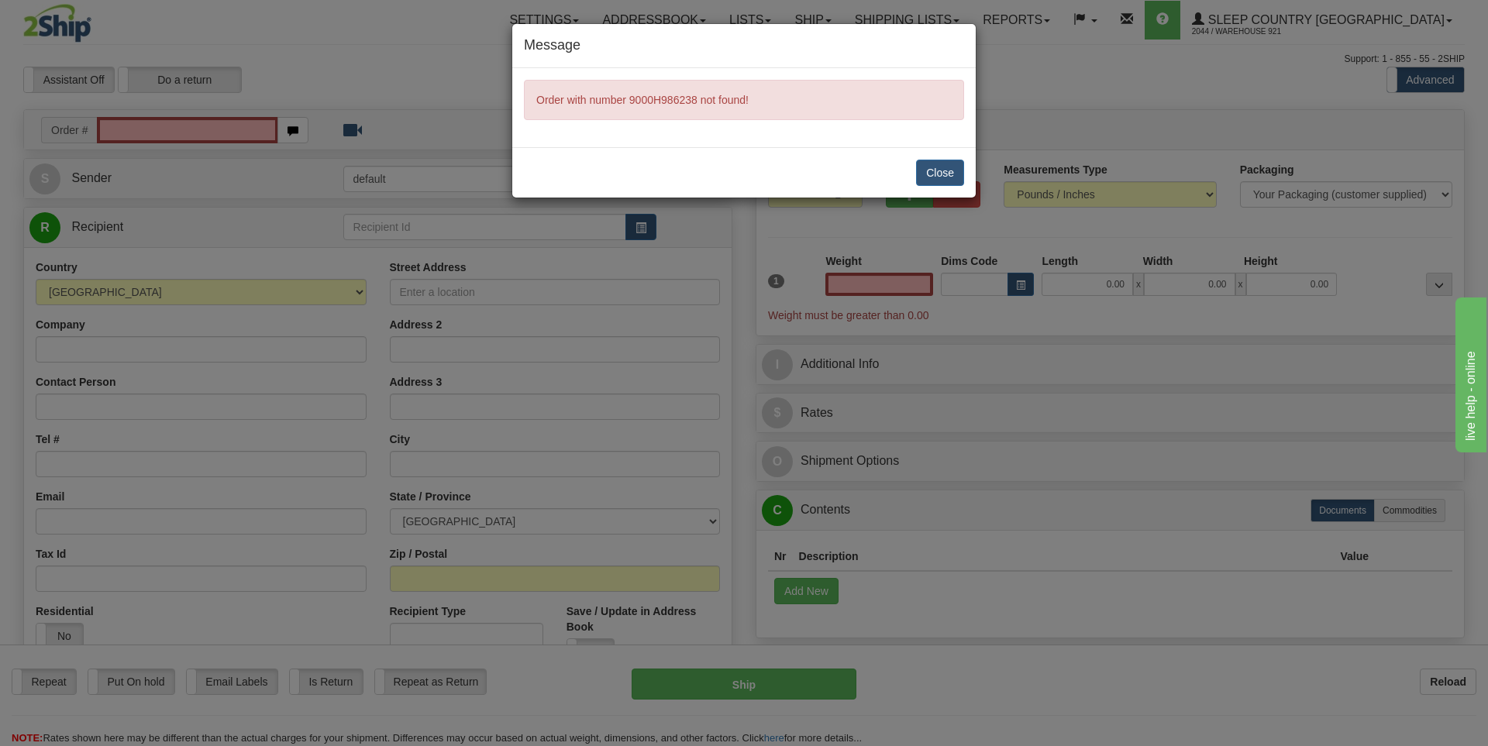
type input "0.00"
click at [912, 169] on div "Close" at bounding box center [743, 172] width 463 height 50
click at [947, 171] on button "Close" at bounding box center [940, 173] width 48 height 26
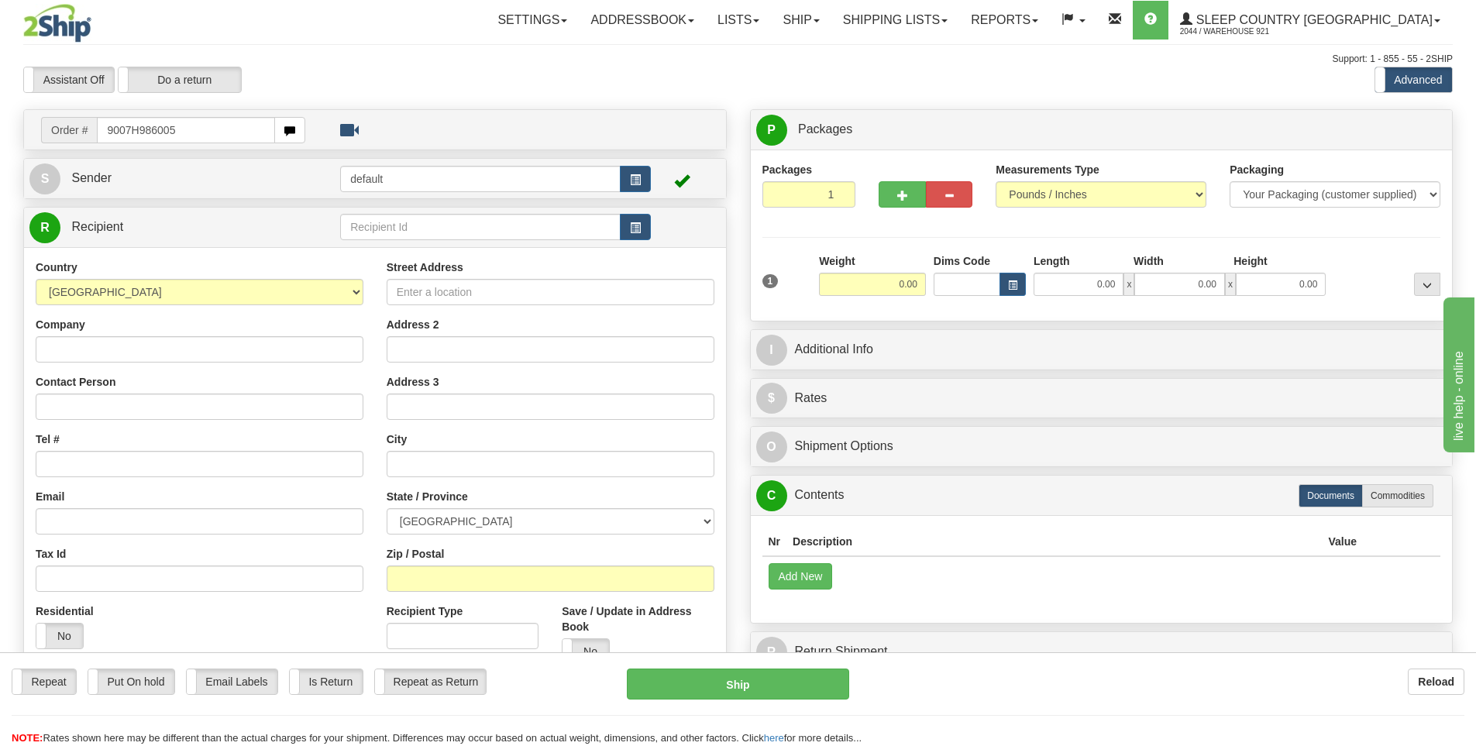
type input "9007H986005"
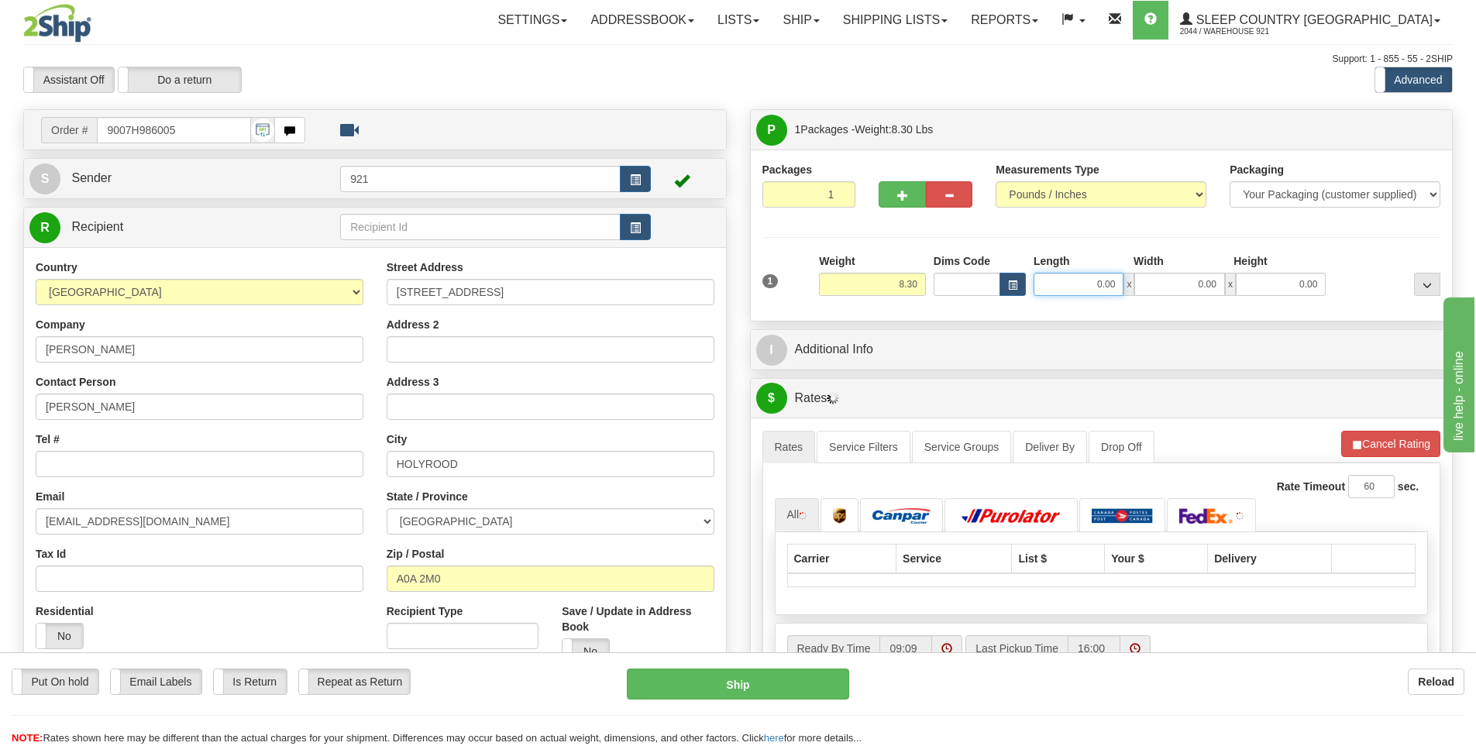
click at [1090, 285] on input "0.00" at bounding box center [1079, 284] width 90 height 23
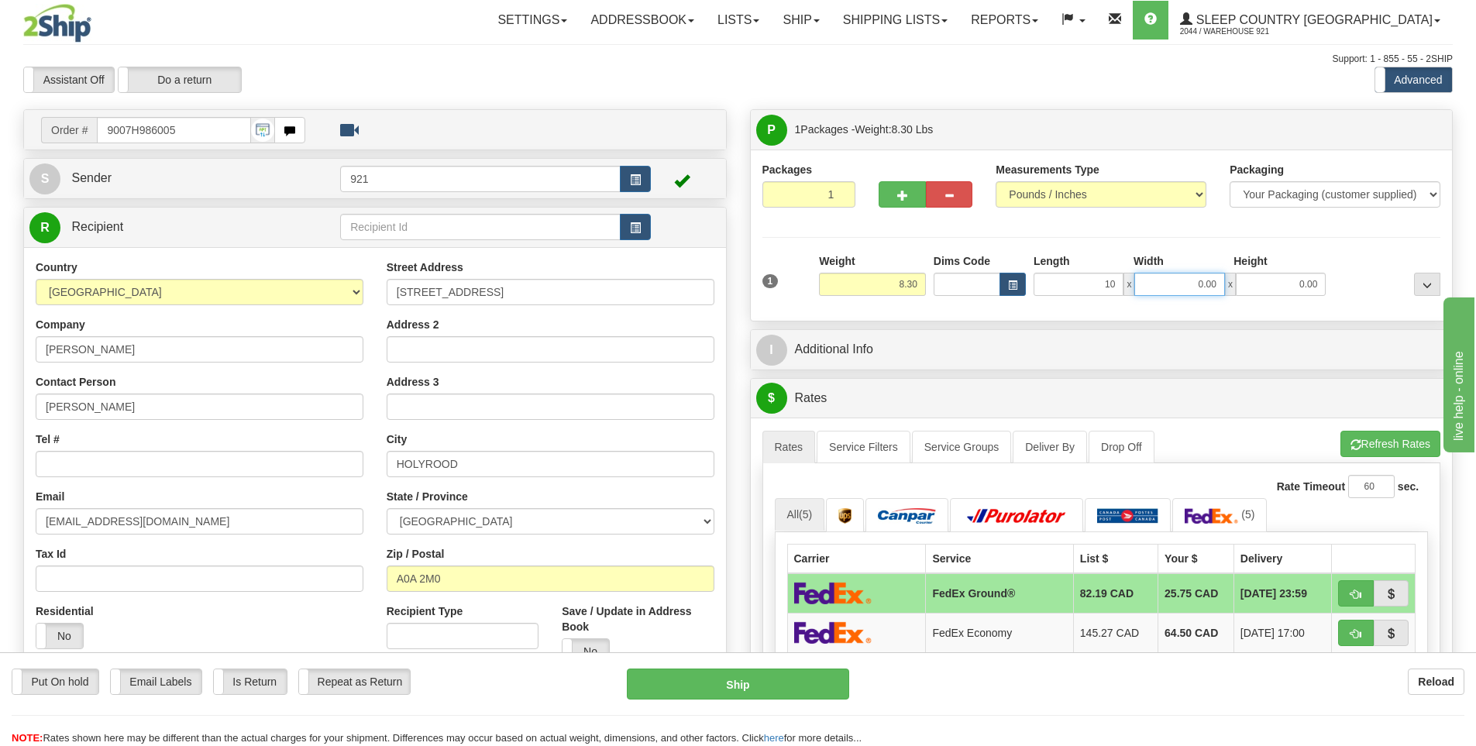
type input "10.00"
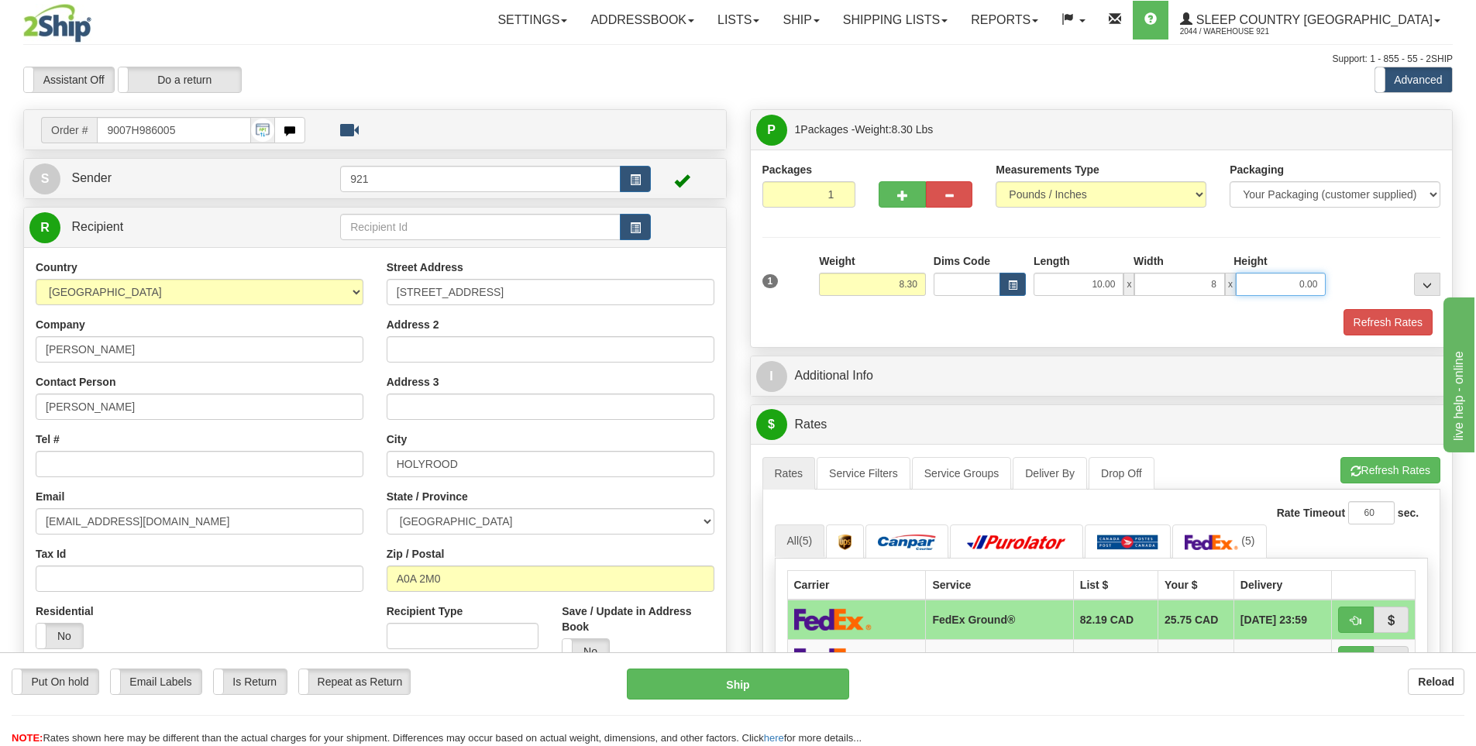
type input "8.00"
type input "3.00"
click at [1356, 322] on button "Refresh Rates" at bounding box center [1388, 322] width 89 height 26
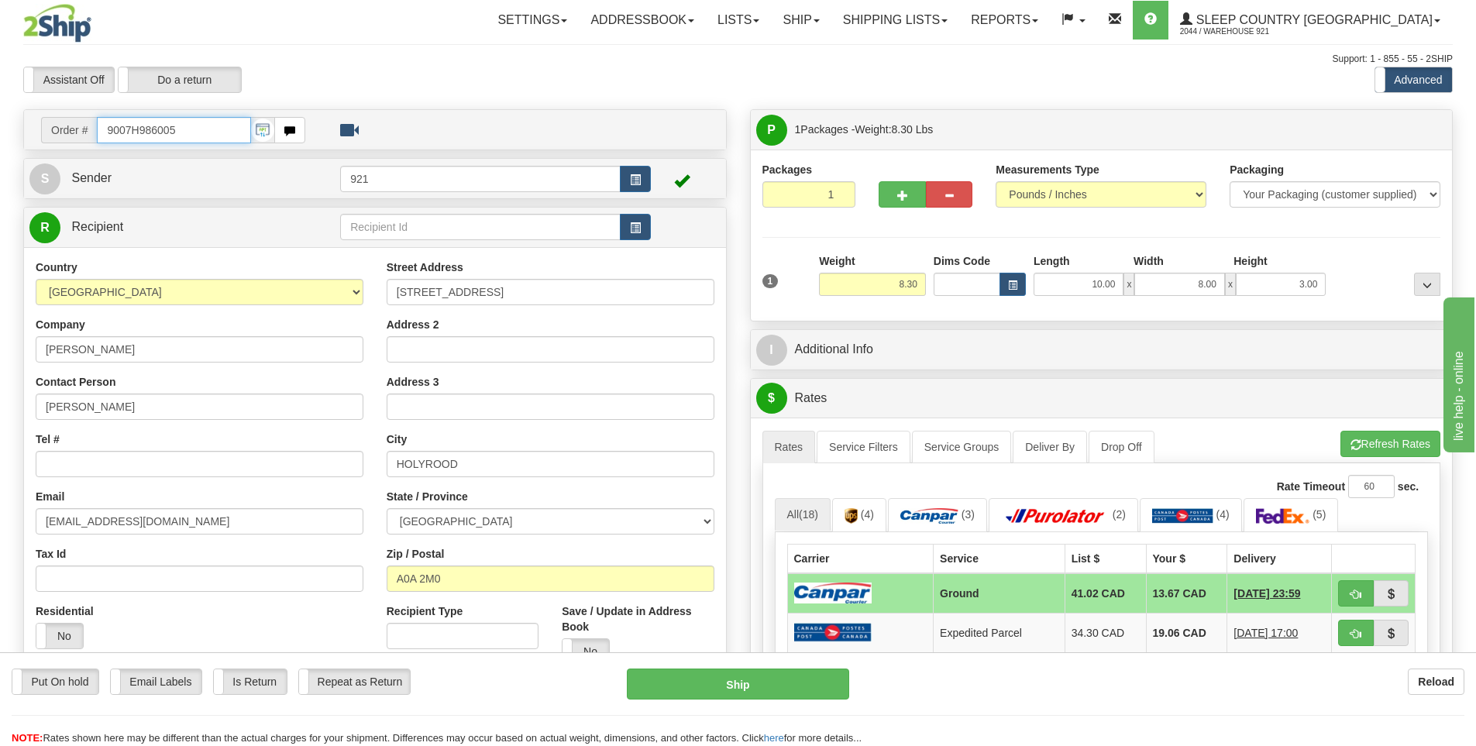
click at [196, 140] on input "9007H986005" at bounding box center [174, 130] width 154 height 26
drag, startPoint x: 748, startPoint y: 679, endPoint x: 760, endPoint y: 674, distance: 13.5
click at [748, 679] on button "Ship" at bounding box center [738, 684] width 222 height 31
type input "1"
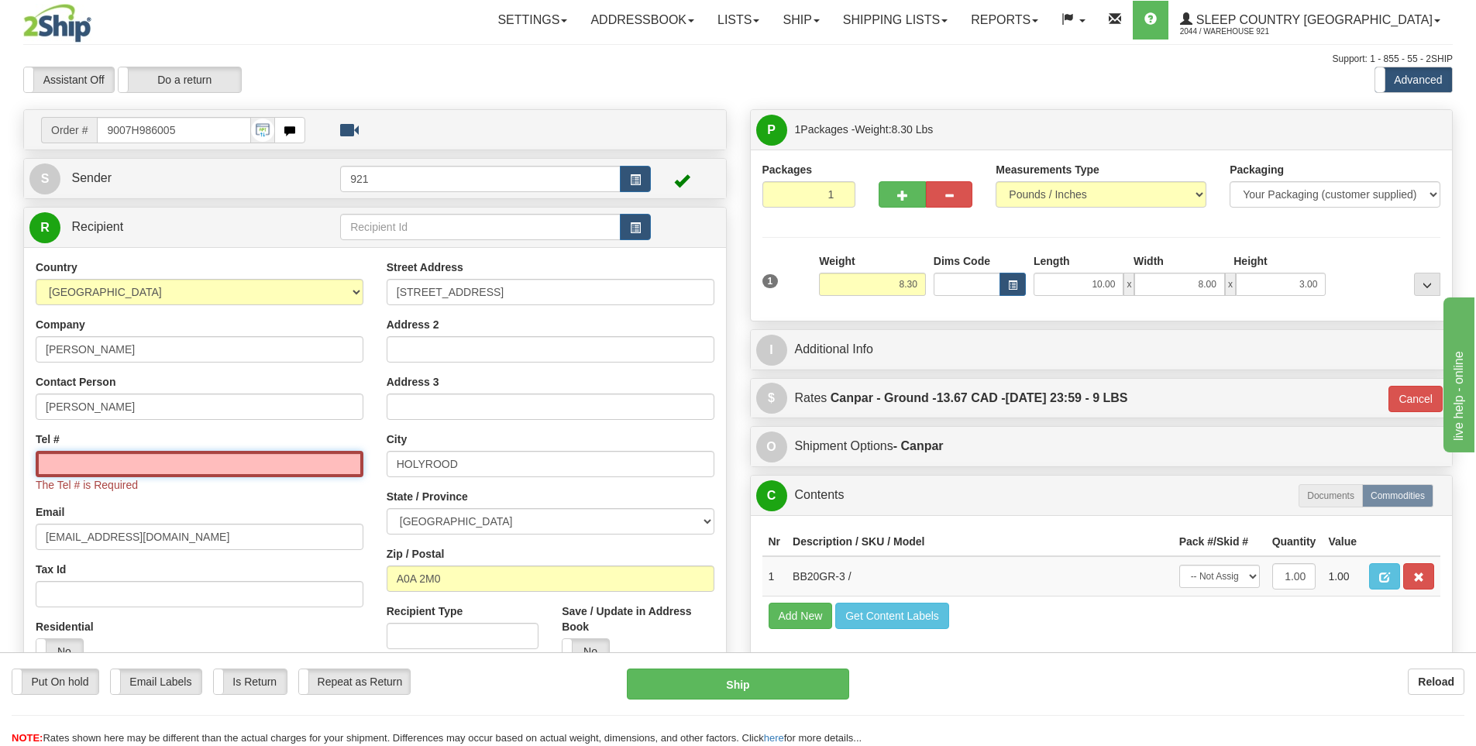
click at [198, 455] on input "Tel #" at bounding box center [200, 464] width 328 height 26
type input "5555555555"
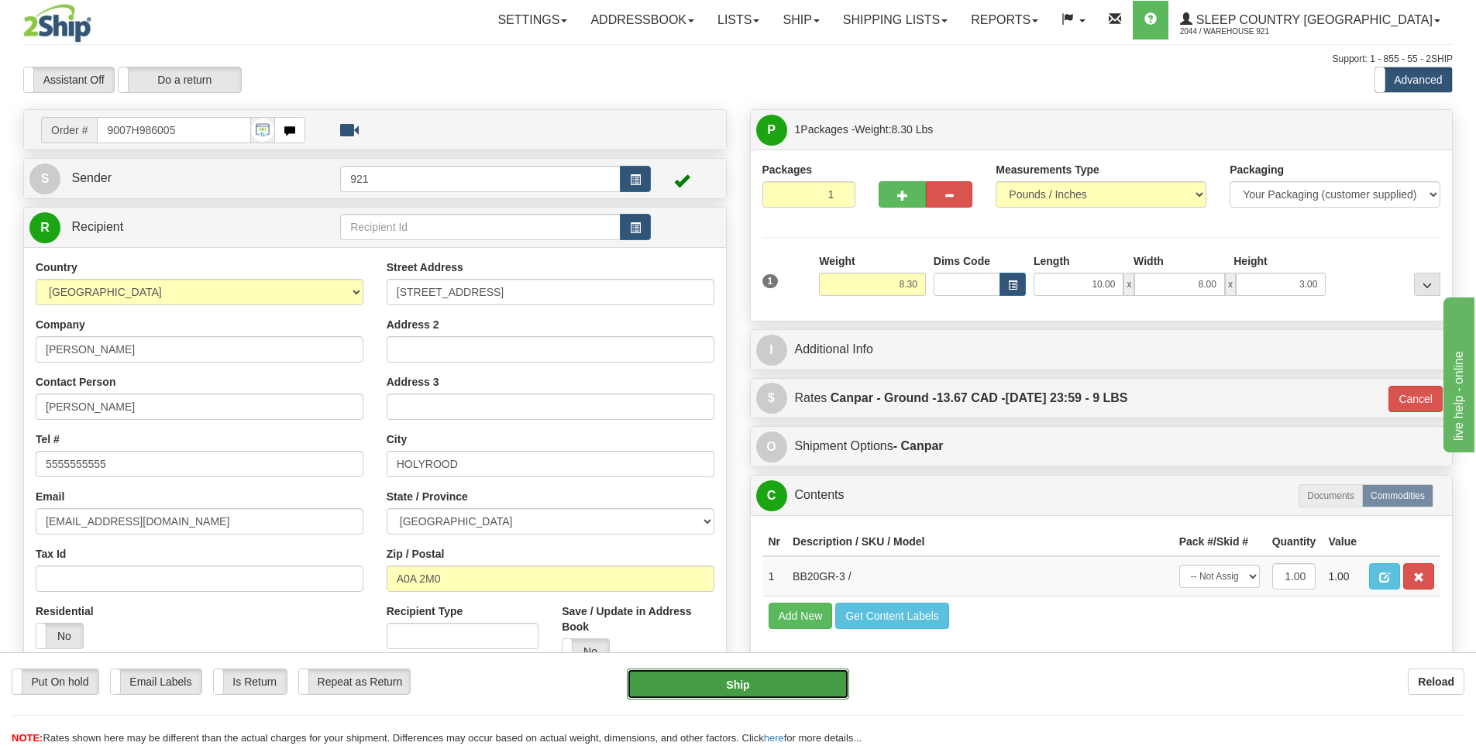
click at [802, 687] on button "Ship" at bounding box center [738, 684] width 222 height 31
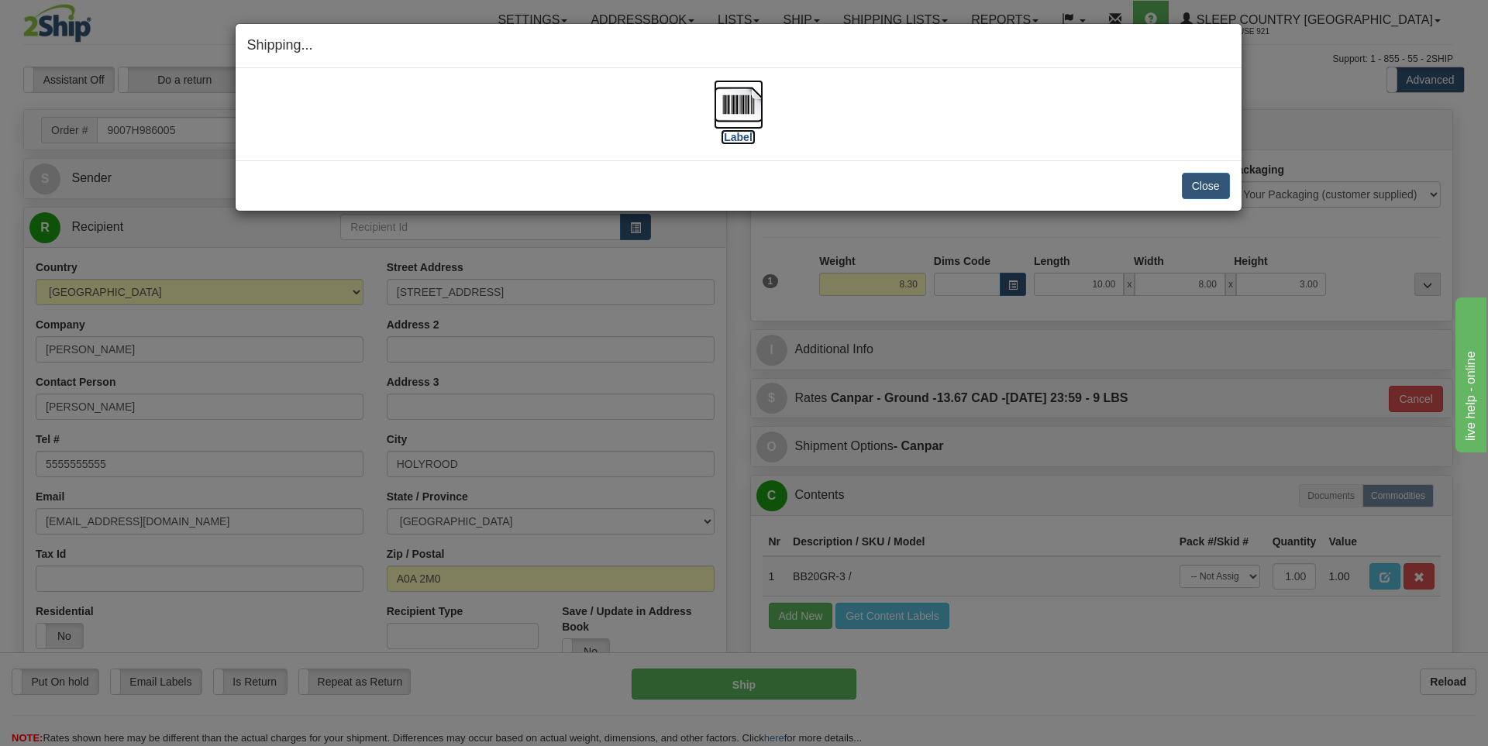
click at [741, 138] on label "[Label]" at bounding box center [739, 137] width 36 height 16
click at [1199, 184] on button "Close" at bounding box center [1206, 186] width 48 height 26
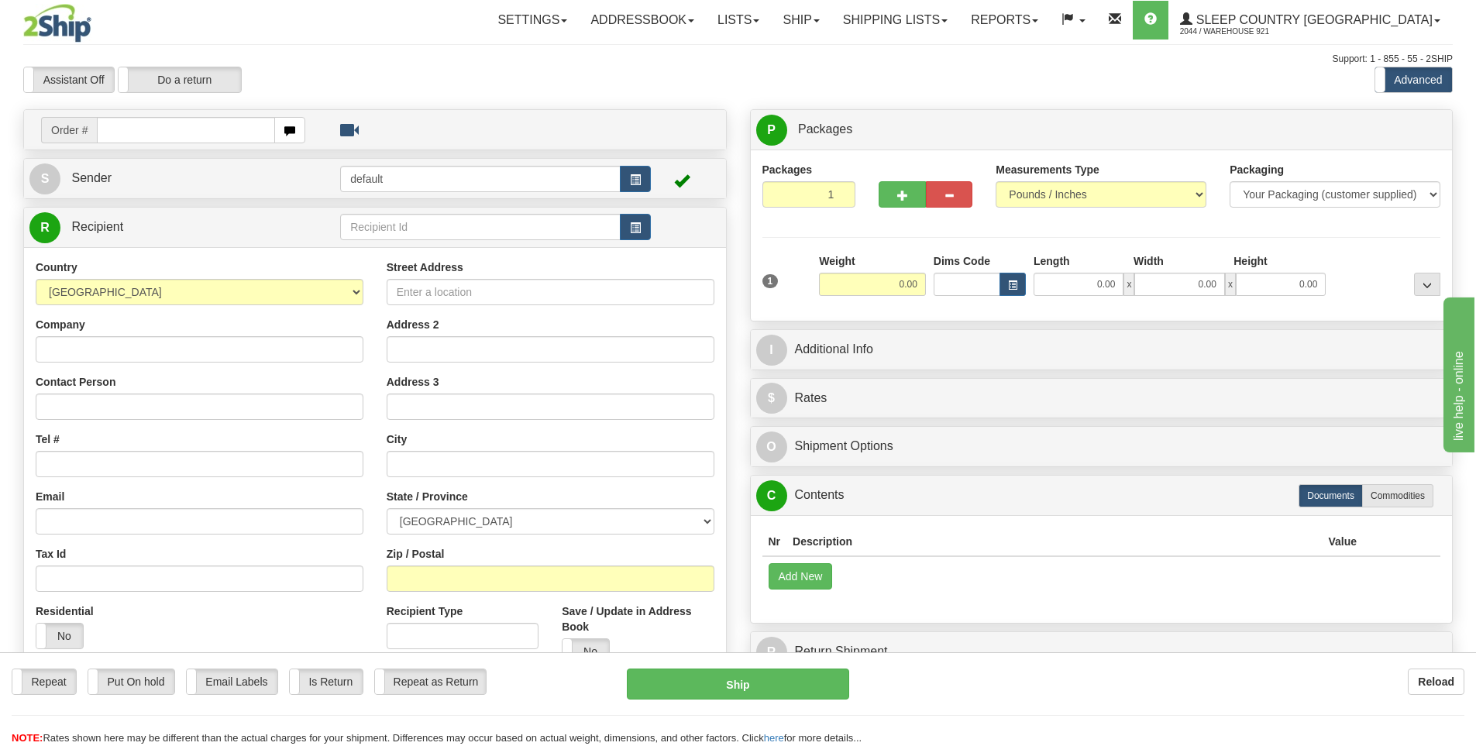
click at [337, 67] on div "Assistant On Assistant Off Do a return Do a return" at bounding box center [314, 80] width 605 height 26
drag, startPoint x: 140, startPoint y: 136, endPoint x: 593, endPoint y: 36, distance: 464.5
click at [143, 136] on input "text" at bounding box center [186, 130] width 178 height 26
type input "9000H986238"
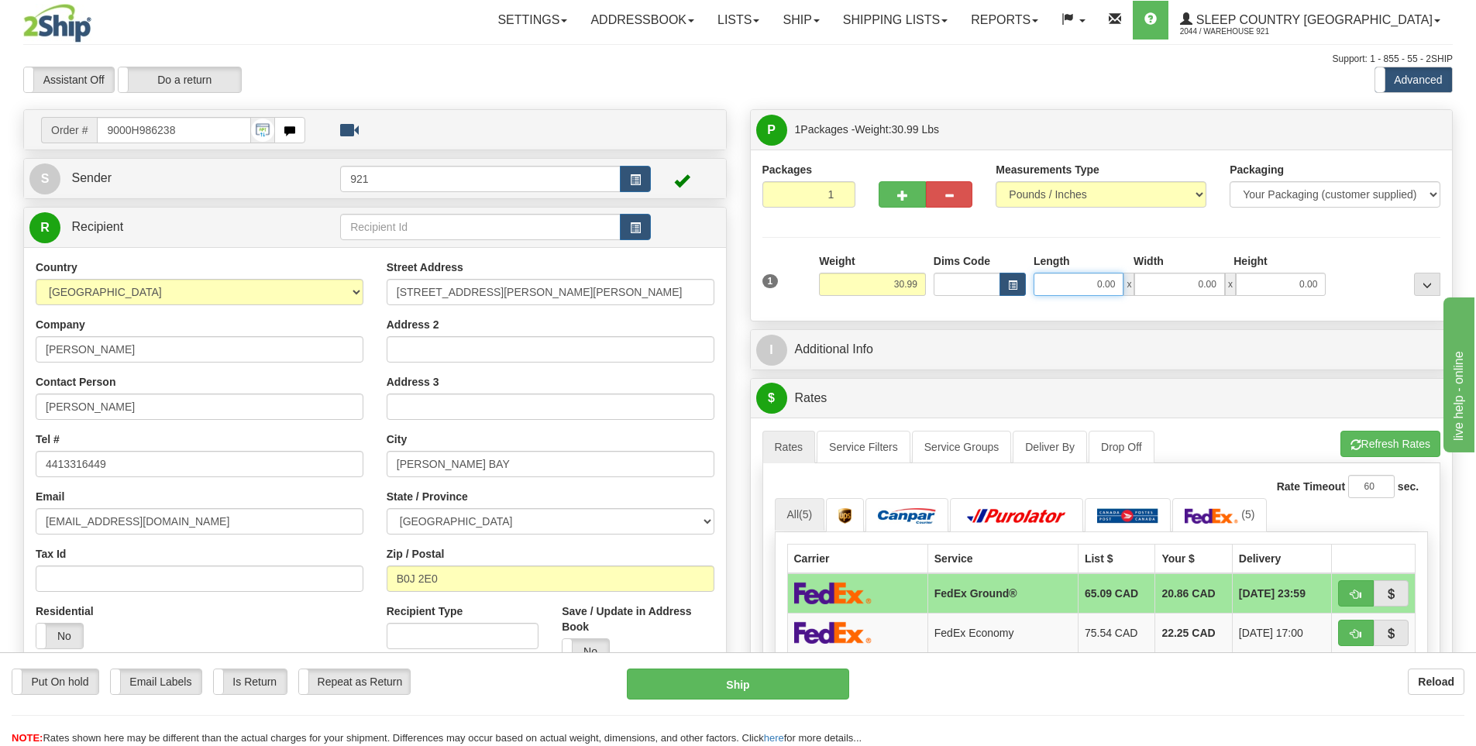
click at [1088, 282] on input "0.00" at bounding box center [1079, 284] width 90 height 23
type input "0.00"
click at [905, 198] on span "button" at bounding box center [902, 196] width 11 height 10
type input "2"
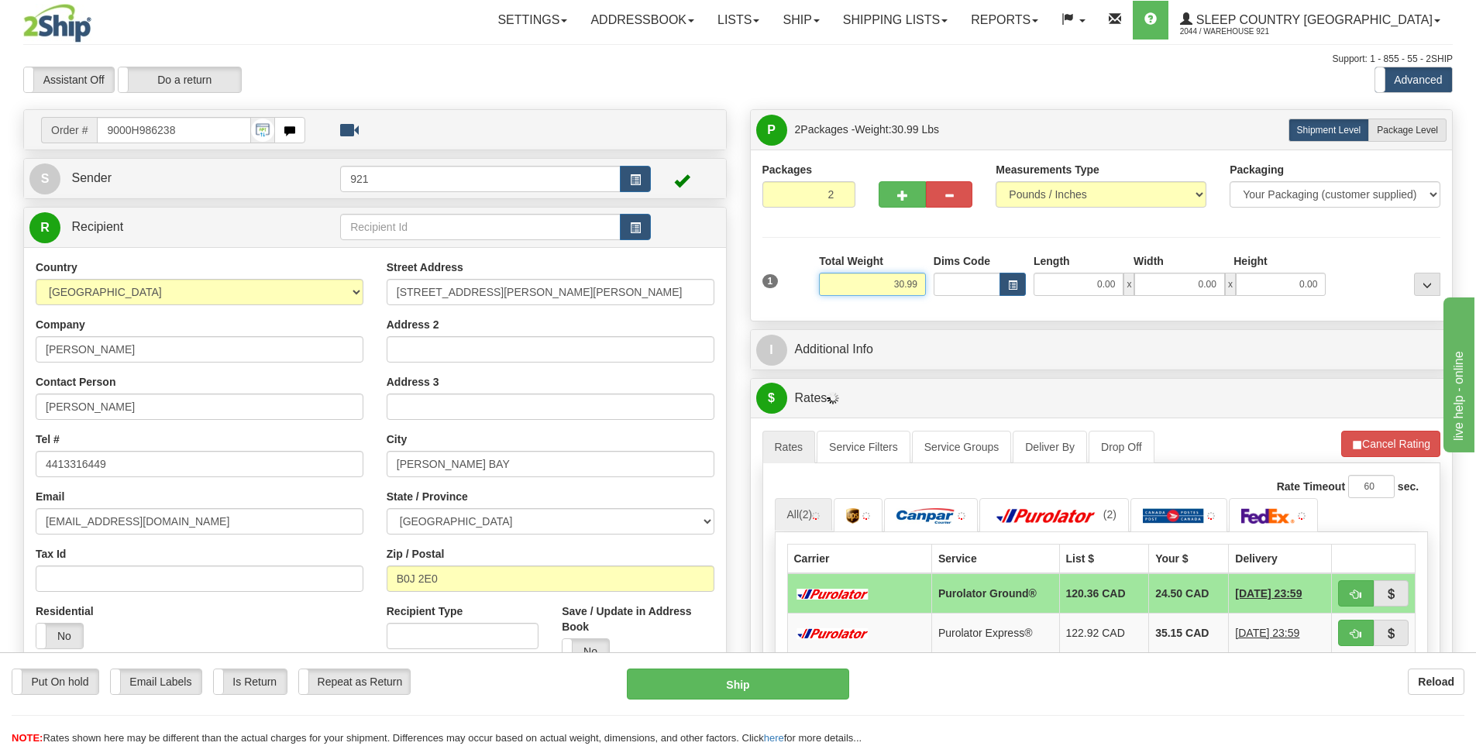
drag, startPoint x: 888, startPoint y: 287, endPoint x: 1061, endPoint y: 284, distance: 172.9
click at [1061, 284] on div "1 Total Weight 30.99 Dims Code x" at bounding box center [1102, 280] width 687 height 55
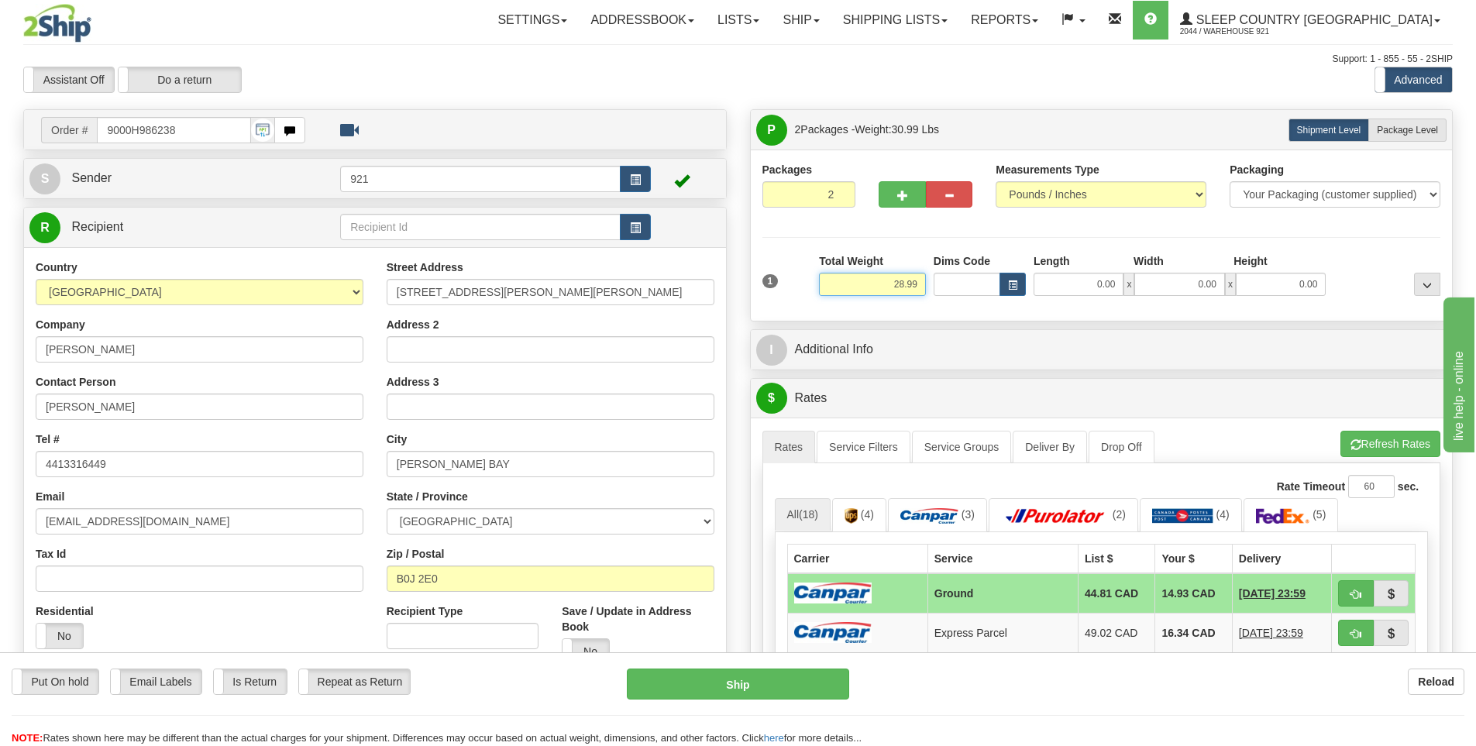
type input "28.99"
click at [1104, 291] on input "0.00" at bounding box center [1079, 284] width 90 height 23
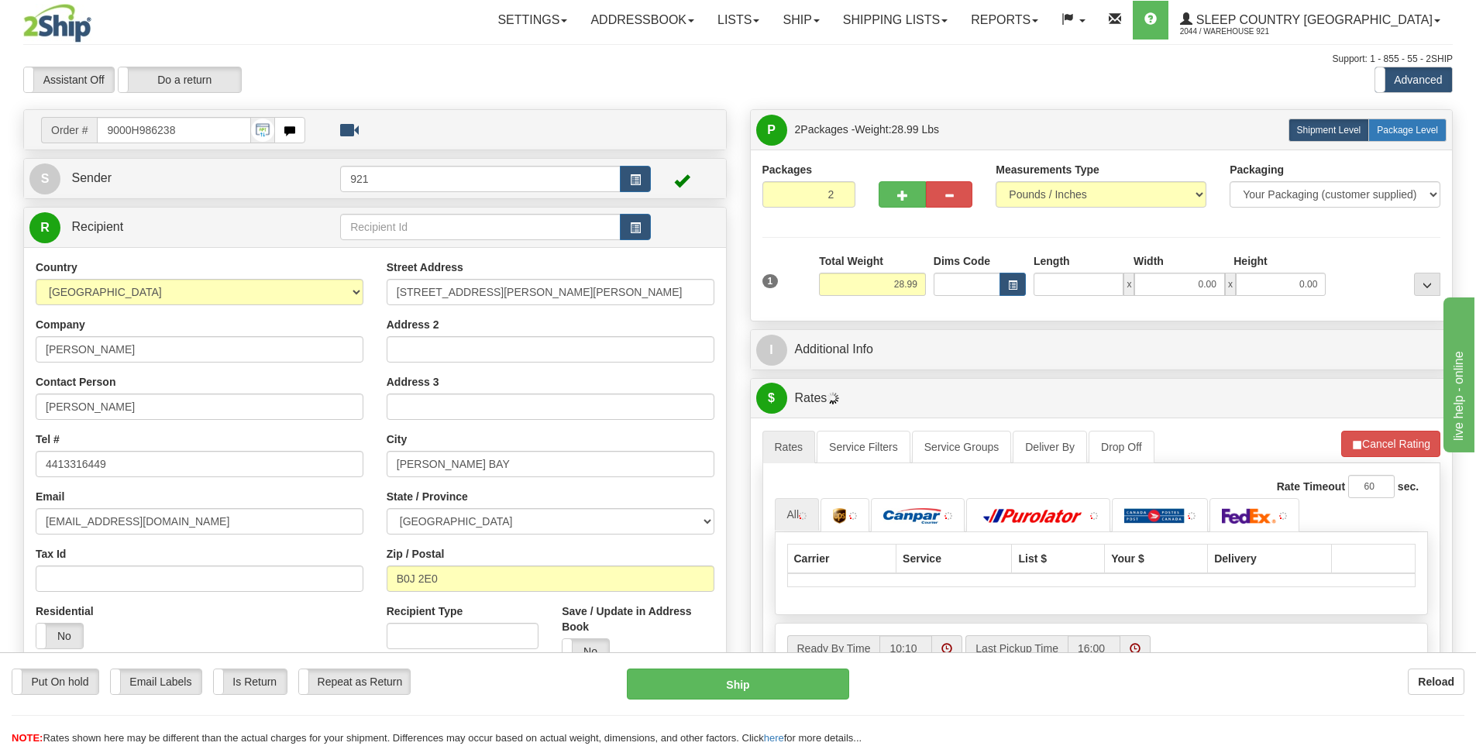
type input "0.00"
click at [1411, 133] on span "Package Level" at bounding box center [1407, 130] width 61 height 11
radio input "true"
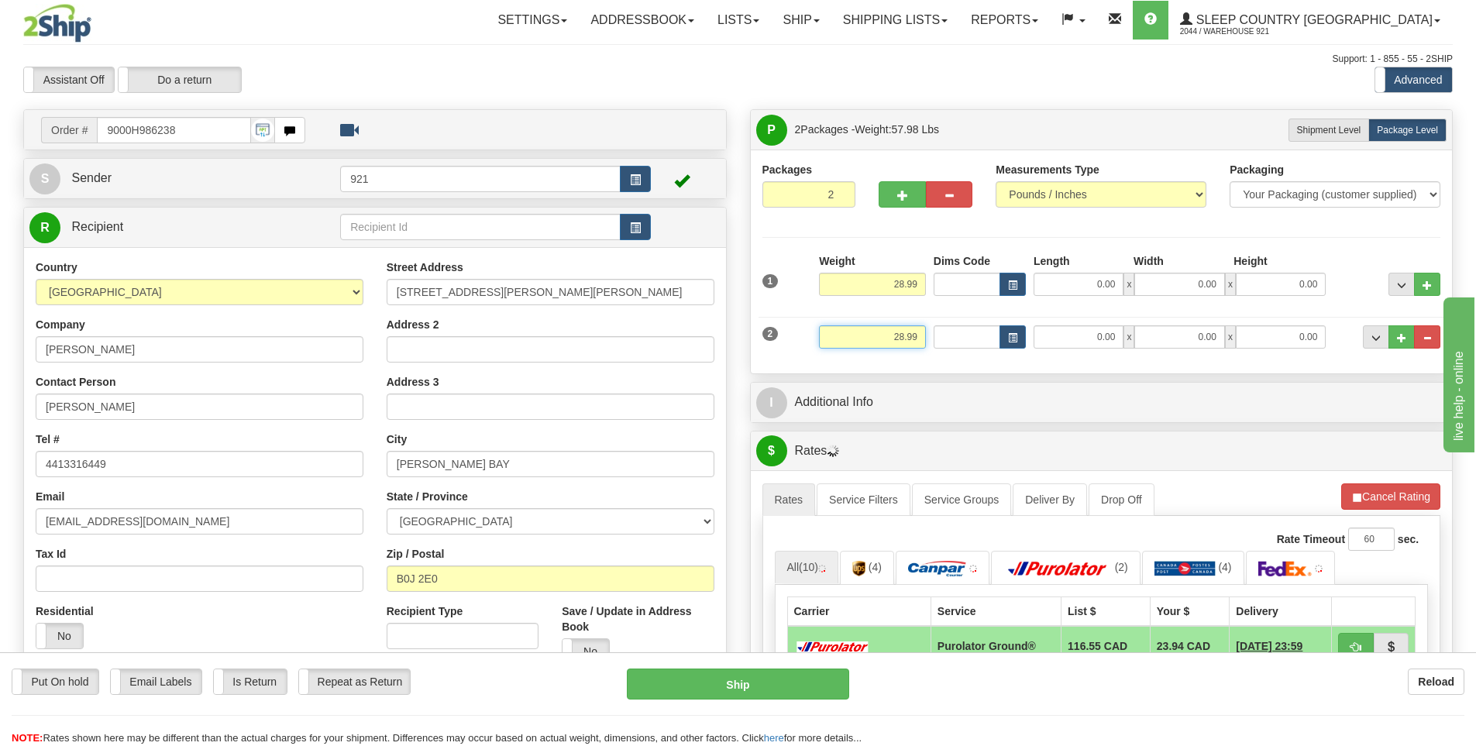
drag, startPoint x: 905, startPoint y: 339, endPoint x: 1093, endPoint y: 353, distance: 188.1
click at [1093, 353] on div "2 Weight 28.99 Dims Code Length Width Height" at bounding box center [1102, 335] width 687 height 52
type input "2.00"
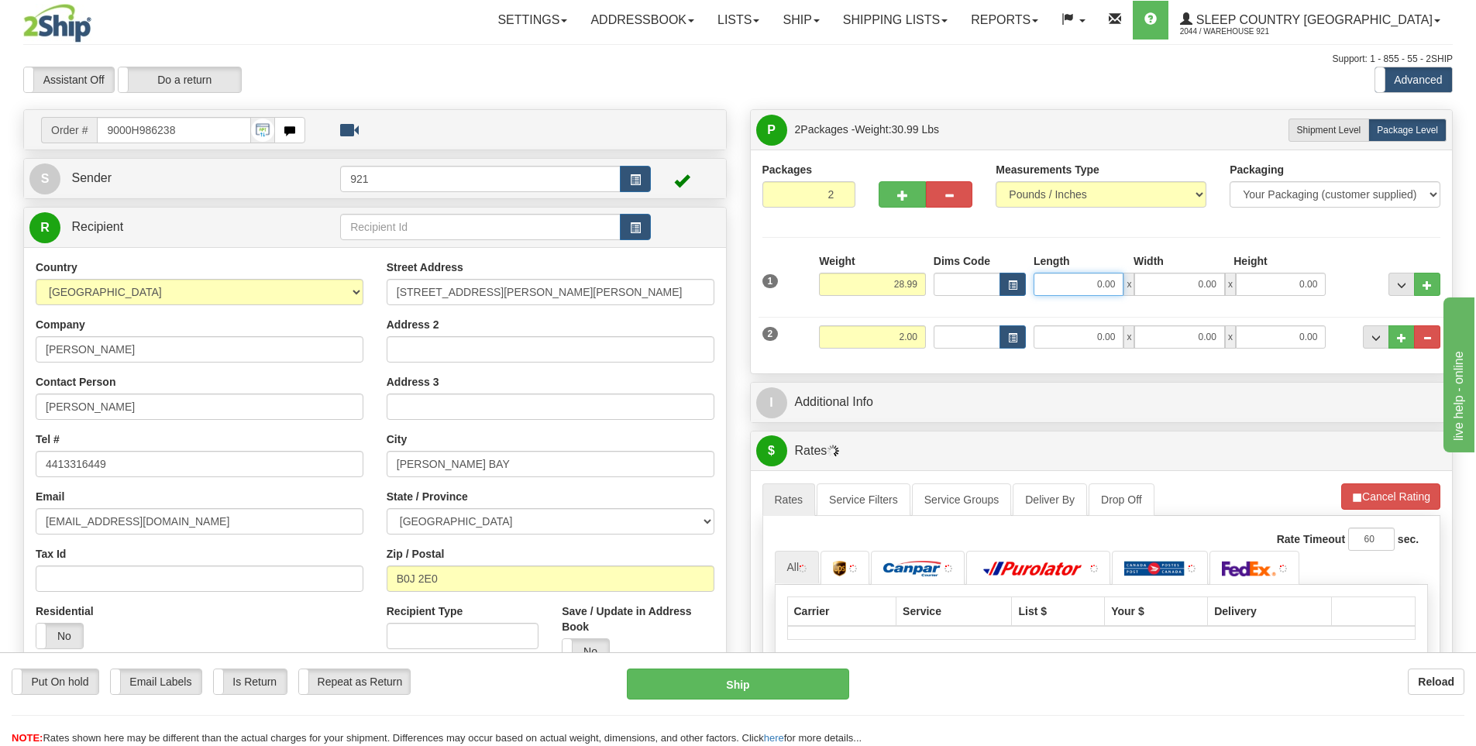
click at [1075, 286] on input "0.00" at bounding box center [1079, 284] width 90 height 23
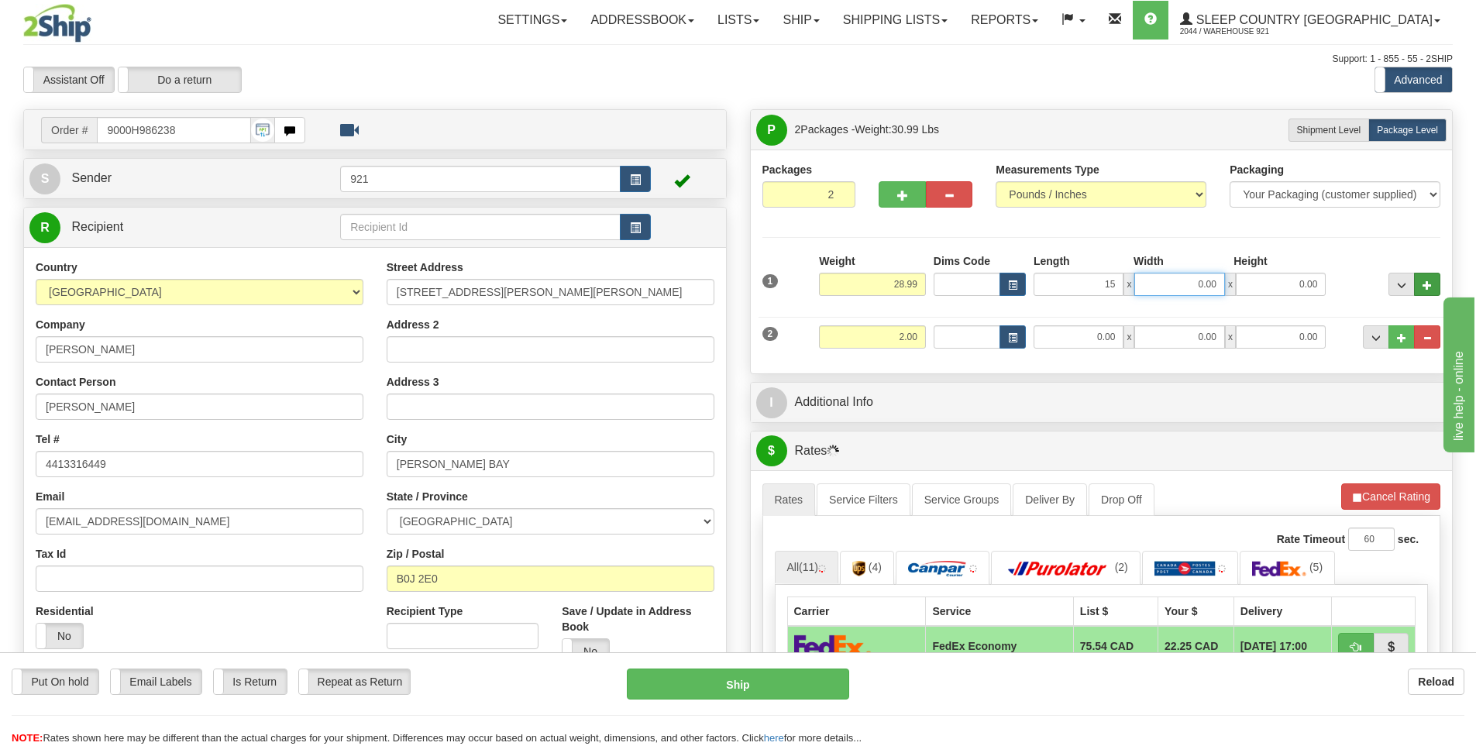
type input "15.00"
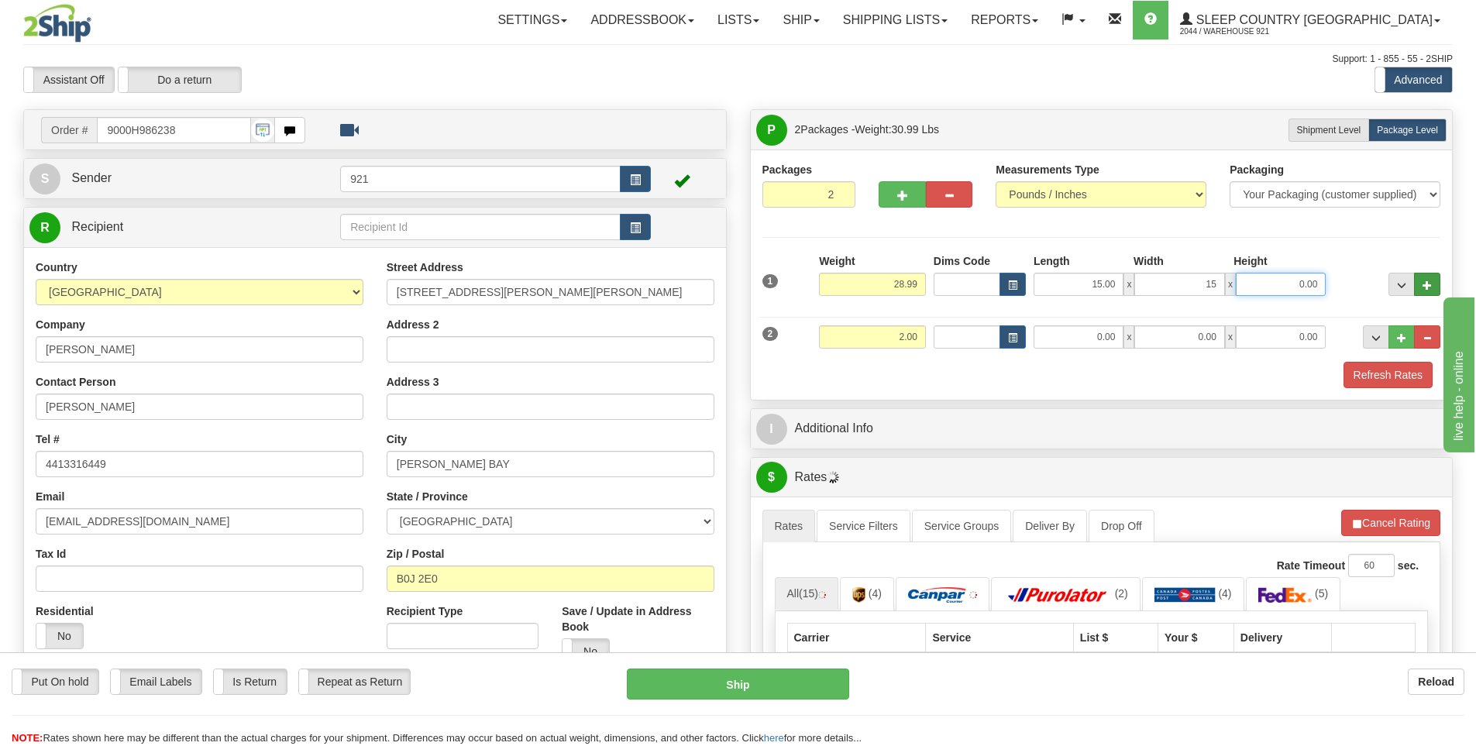
type input "15.00"
type input "55.00"
click at [1077, 330] on input "0.00" at bounding box center [1079, 337] width 90 height 23
type input "10.00"
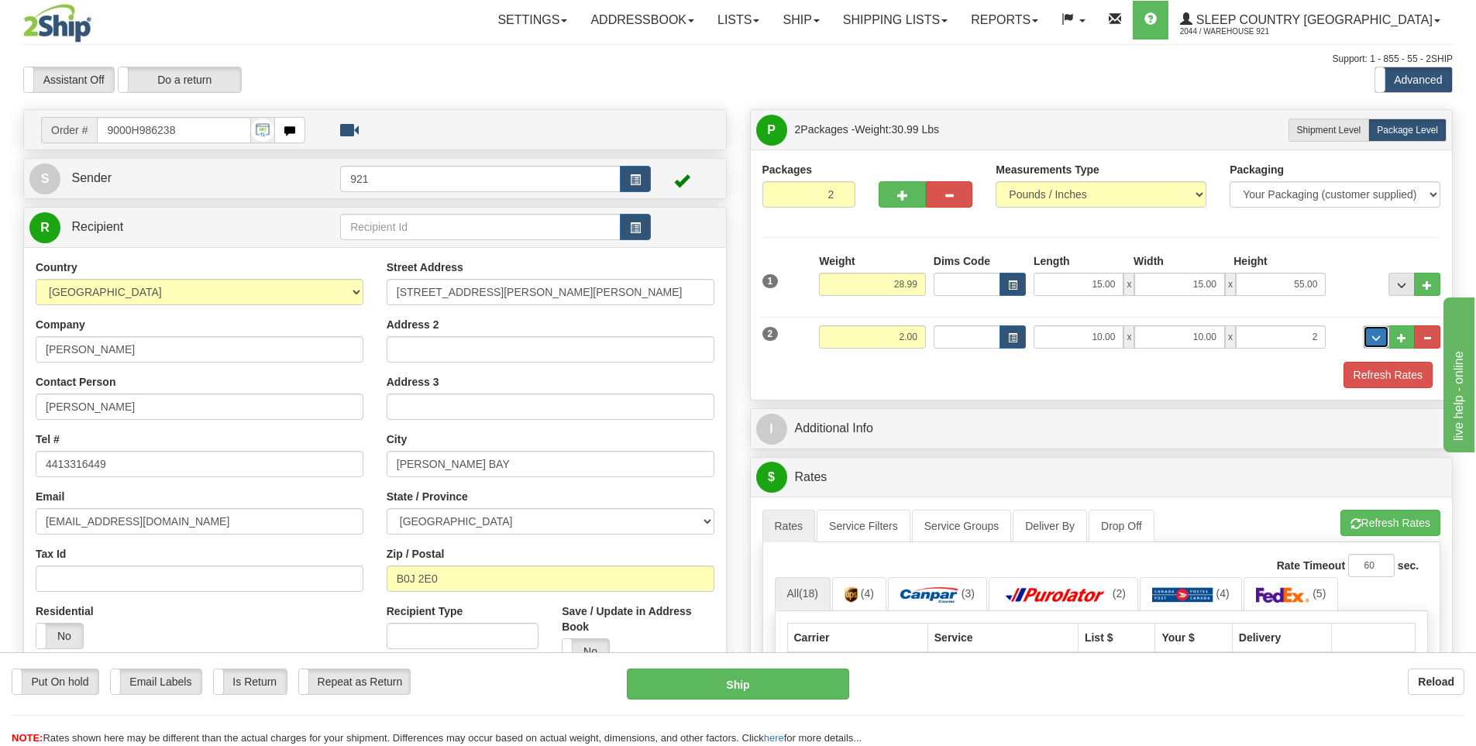
type input "2.00"
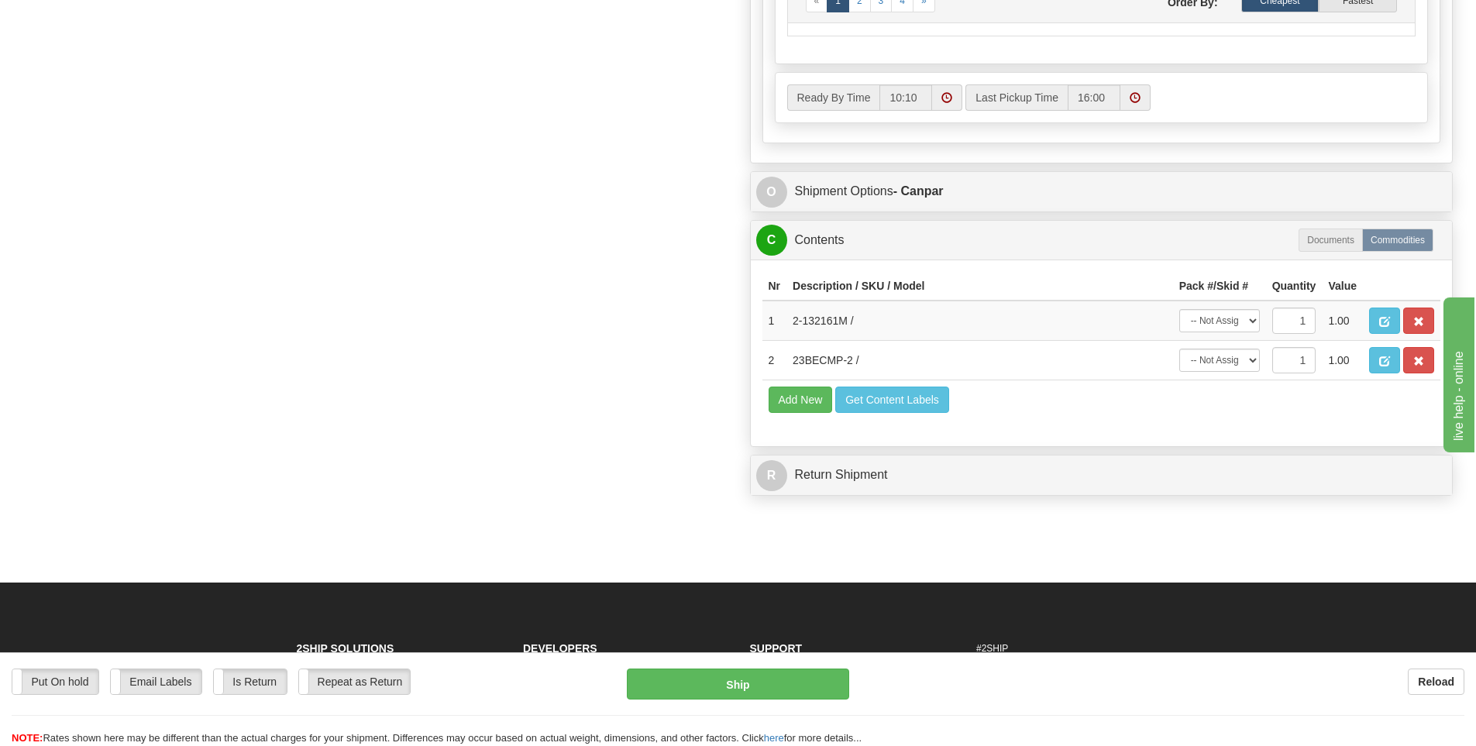
scroll to position [1031, 0]
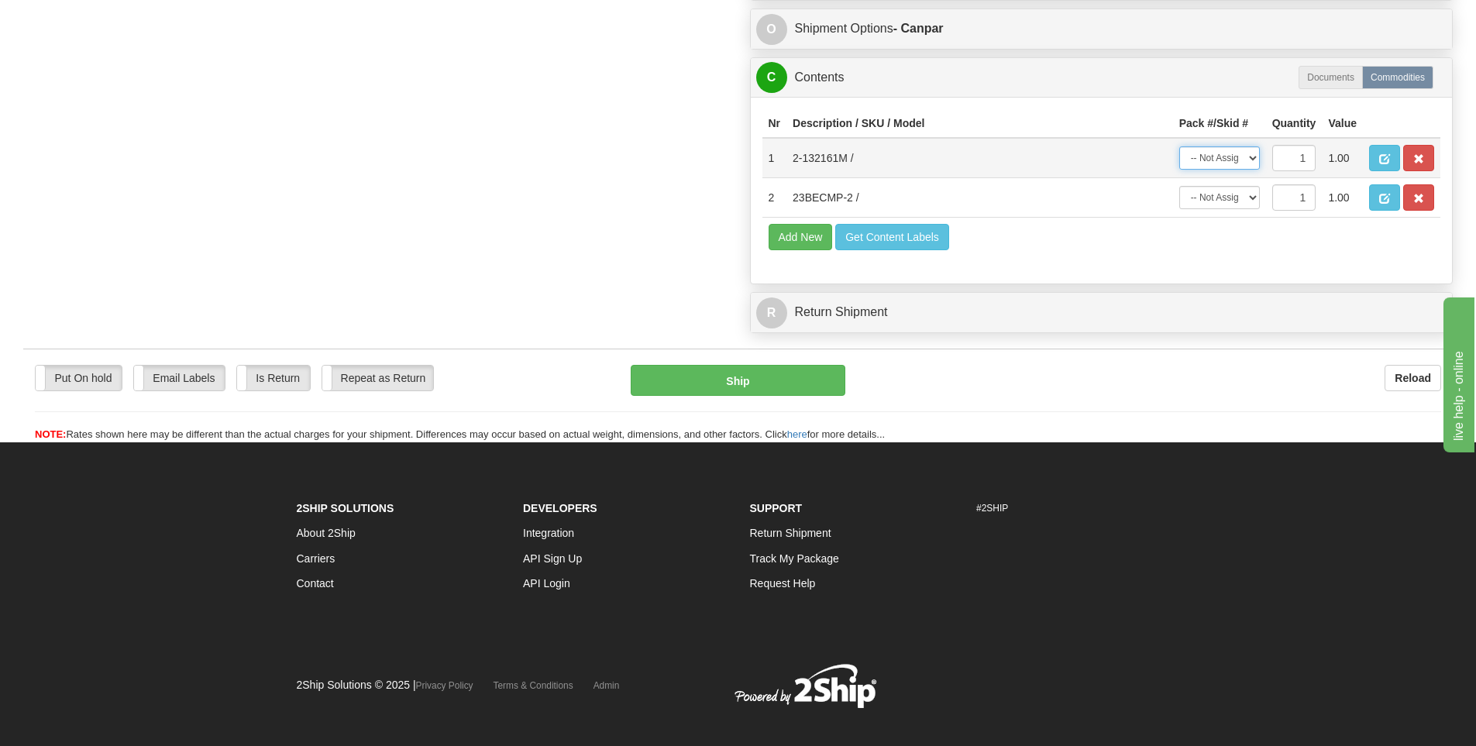
click at [1231, 162] on select "-- Not Assigned -- Package 1 Package 2" at bounding box center [1220, 157] width 81 height 23
select select "0"
click at [1180, 151] on select "-- Not Assigned -- Package 1 Package 2" at bounding box center [1220, 157] width 81 height 23
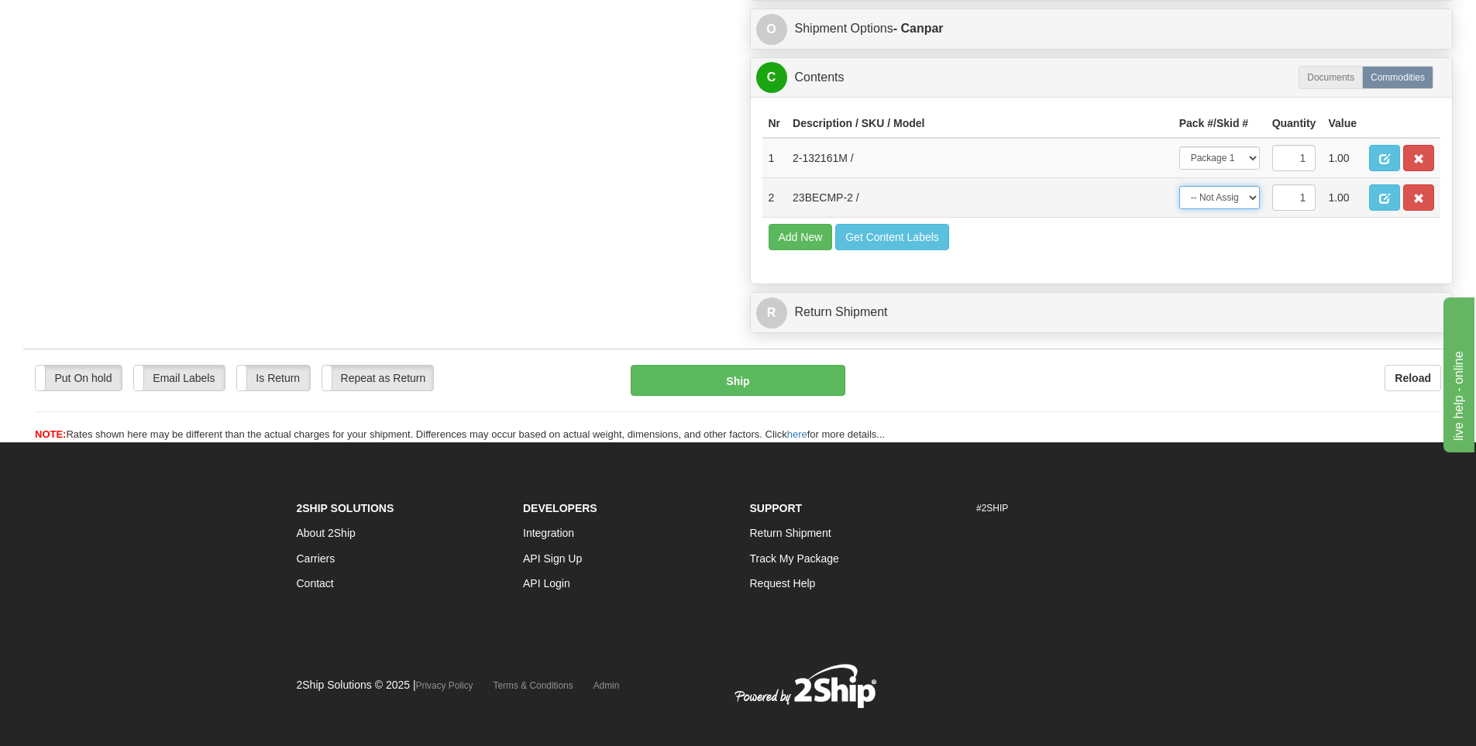
click at [1219, 202] on select "-- Not Assigned -- Package 1 Package 2" at bounding box center [1220, 197] width 81 height 23
select select "1"
click at [1180, 191] on select "-- Not Assigned -- Package 1 Package 2" at bounding box center [1220, 197] width 81 height 23
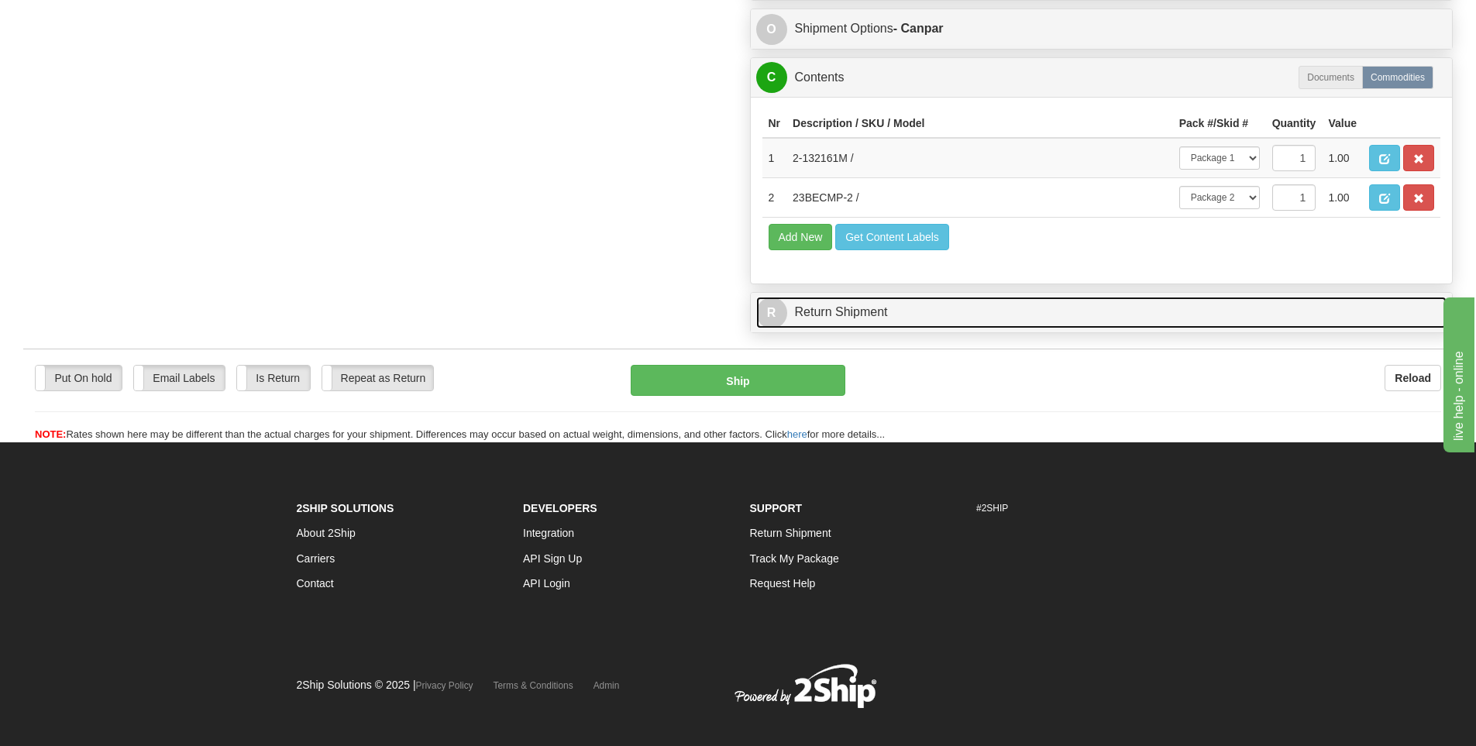
click at [1135, 328] on link "R Return Shipment" at bounding box center [1101, 313] width 691 height 32
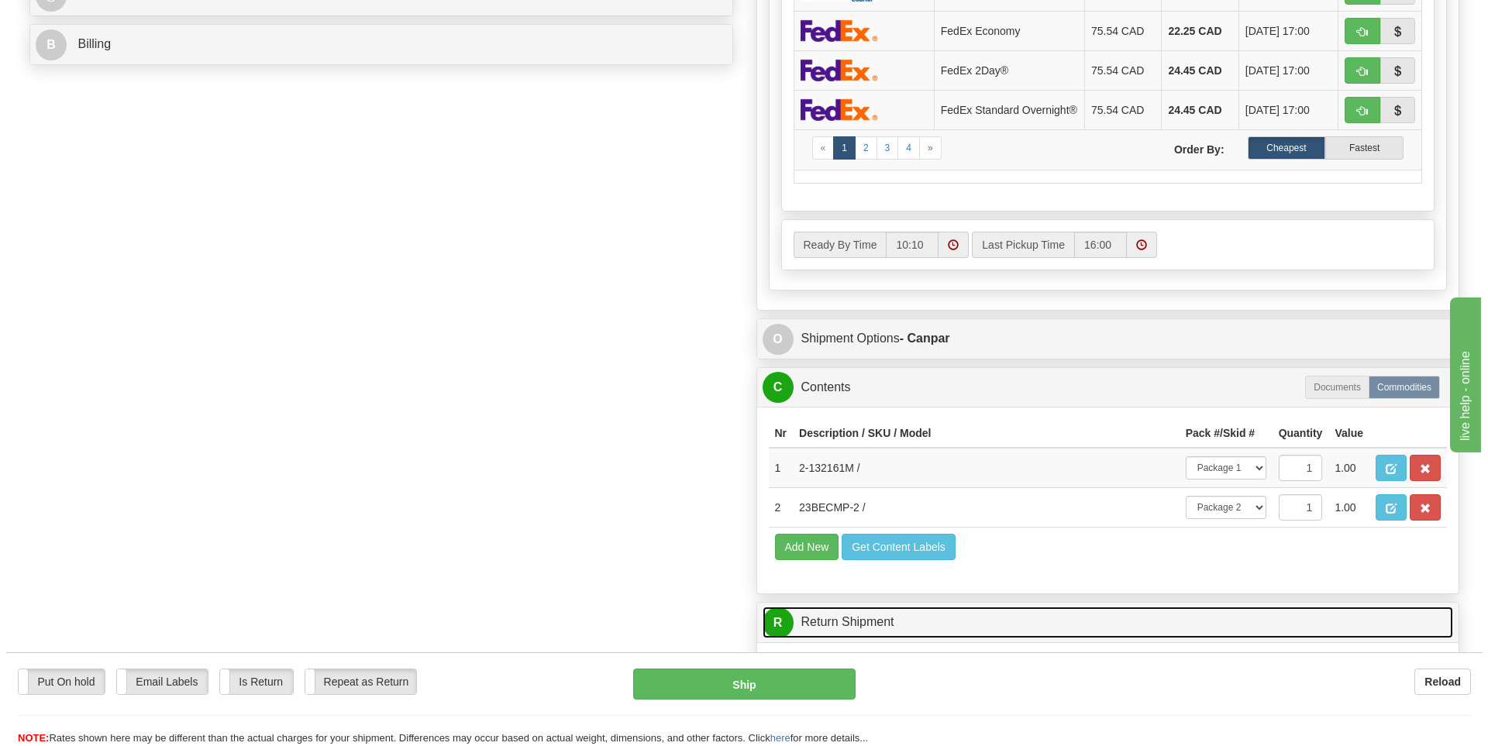
scroll to position [256, 0]
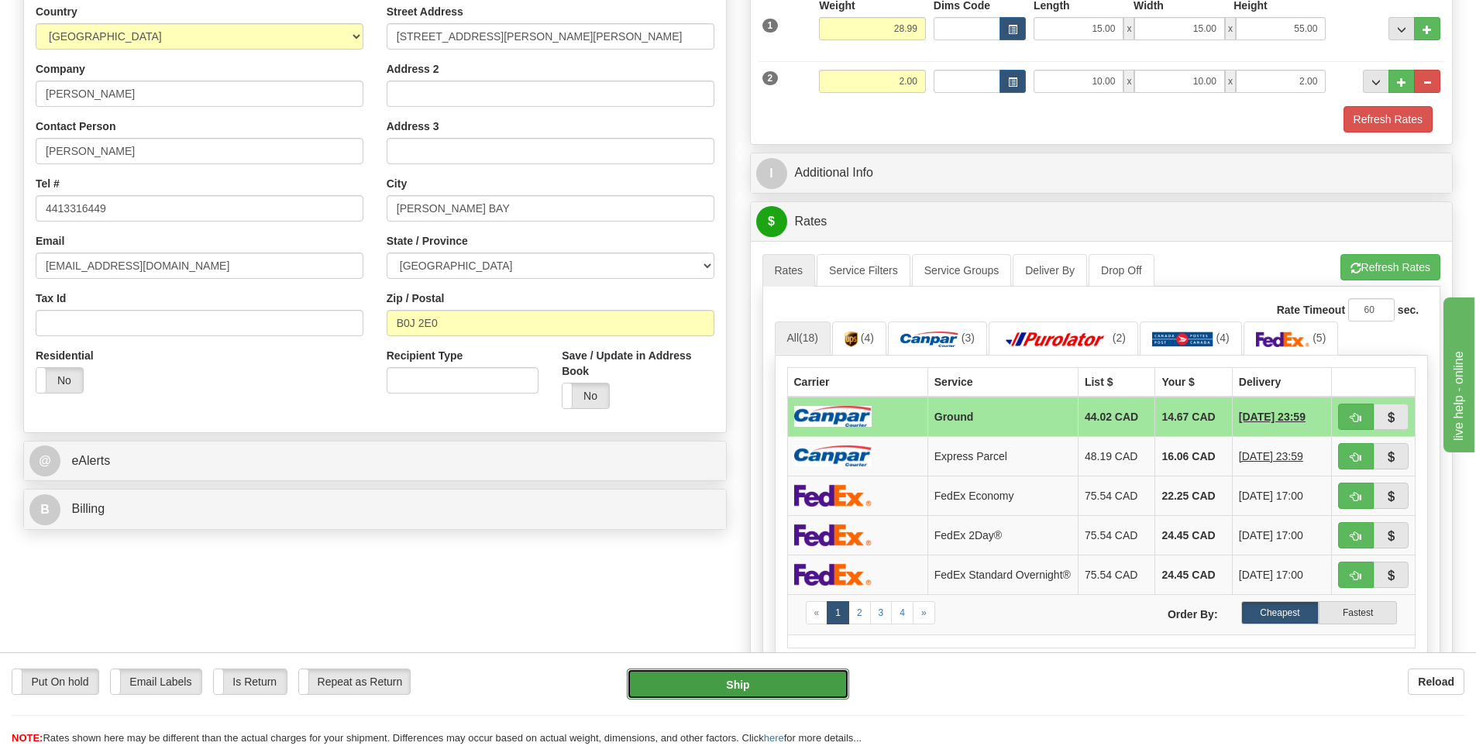
click at [751, 693] on button "Ship" at bounding box center [738, 684] width 222 height 31
type input "1"
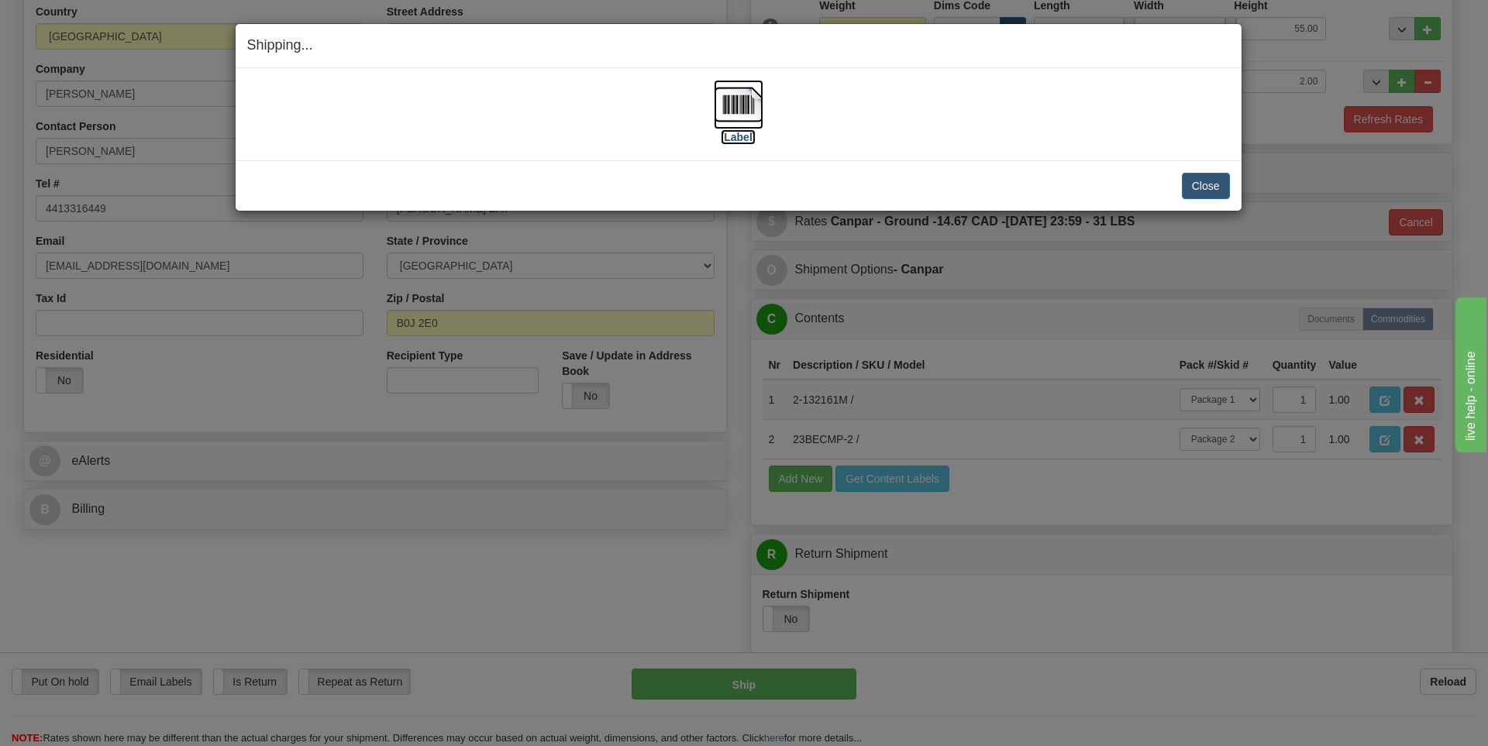
click at [742, 137] on label "[Label]" at bounding box center [739, 137] width 36 height 16
click at [1196, 177] on button "Close" at bounding box center [1206, 186] width 48 height 26
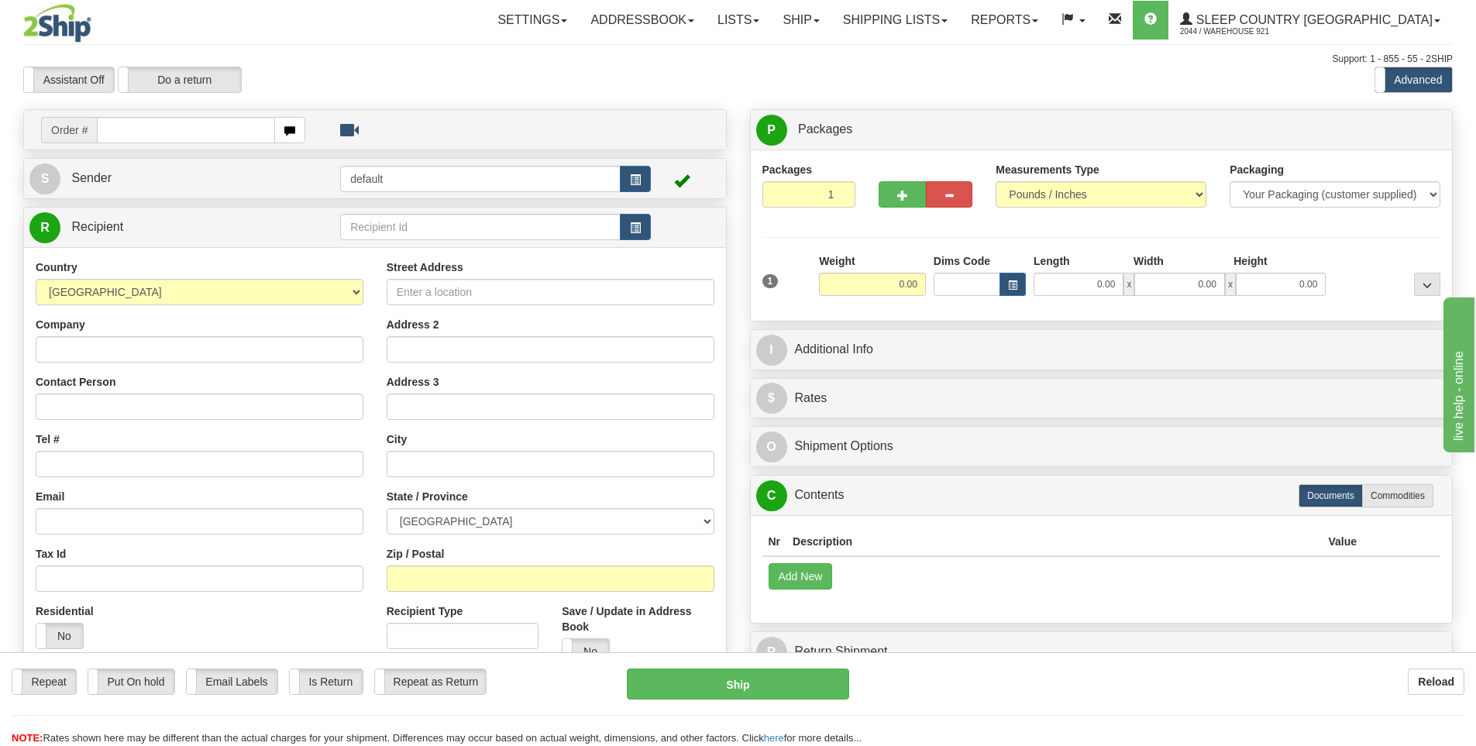
click at [456, 22] on div "Settings Shipping Preferences Fields Preferences New Addressbook Recipients" at bounding box center [863, 20] width 1179 height 39
